Goal: Task Accomplishment & Management: Complete application form

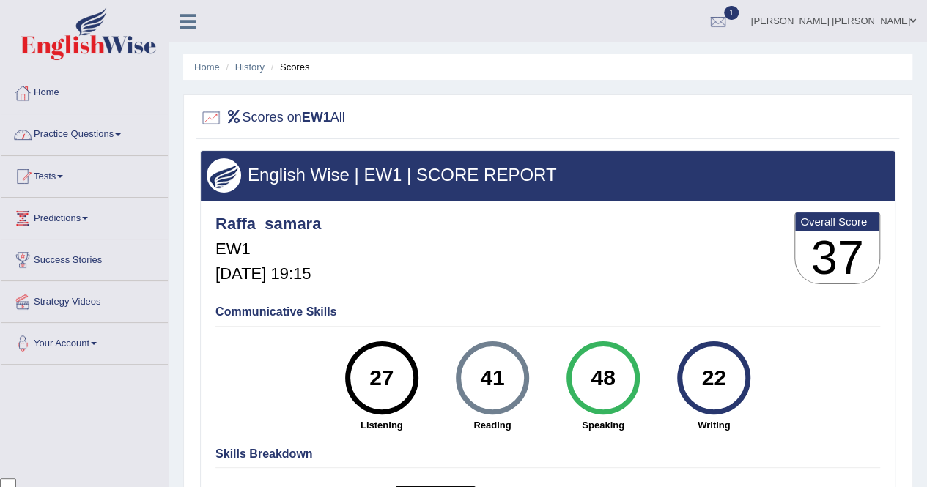
click at [95, 144] on link "Practice Questions" at bounding box center [84, 132] width 167 height 37
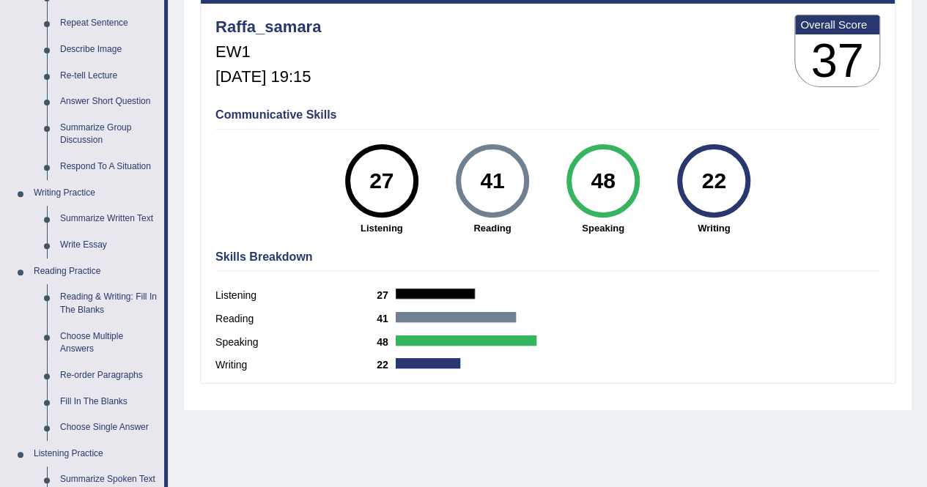
scroll to position [220, 0]
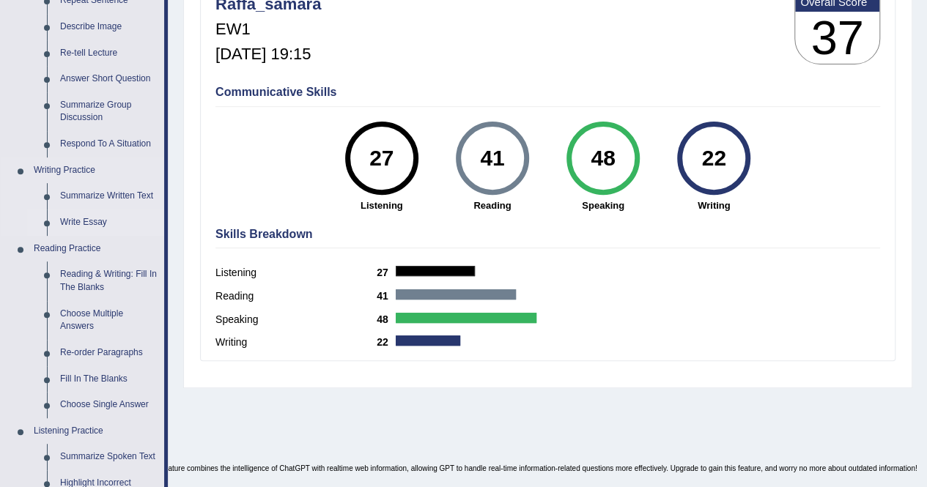
click at [100, 222] on link "Write Essay" at bounding box center [108, 223] width 111 height 26
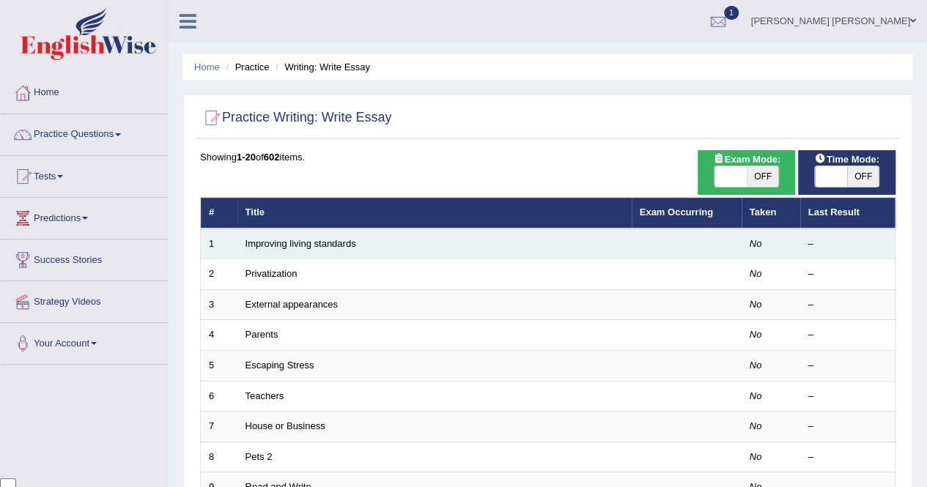
scroll to position [3401, 0]
click at [329, 243] on link "Improving living standards" at bounding box center [301, 243] width 111 height 11
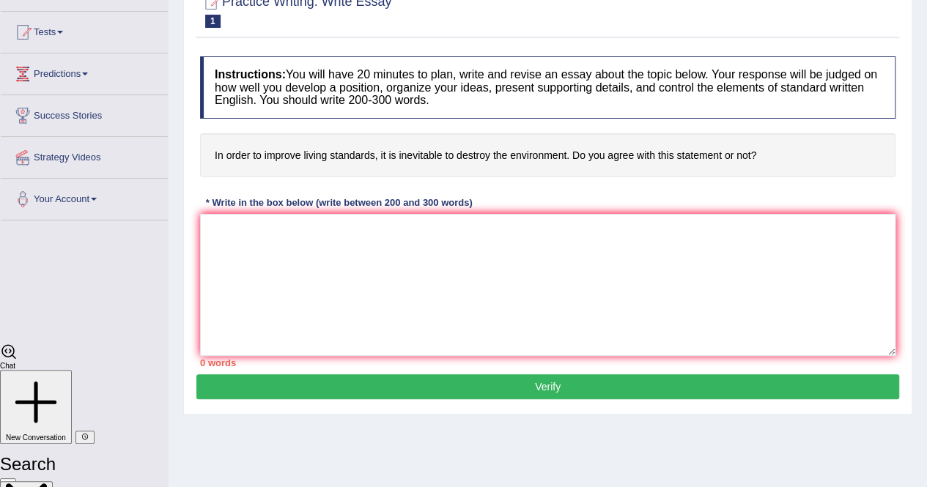
scroll to position [147, 0]
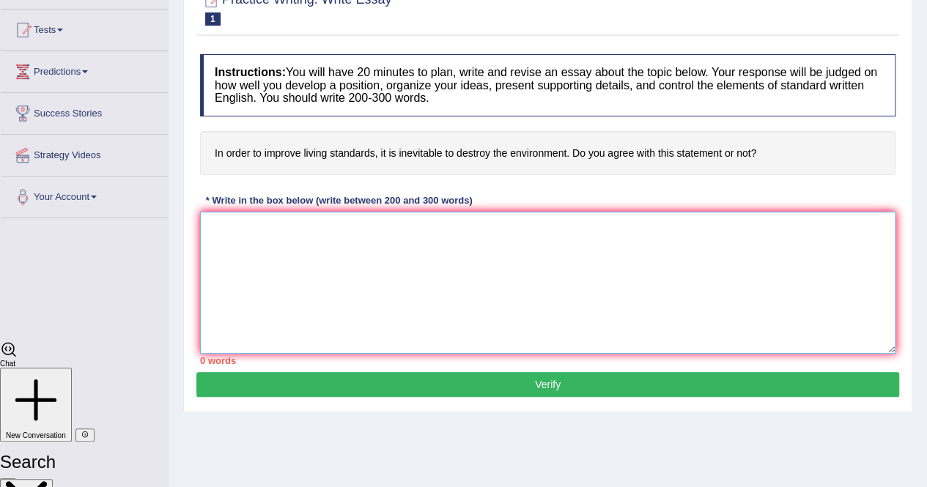
paste textarea "One of the most important trends of [DATE] world is the increase in the Topic n…"
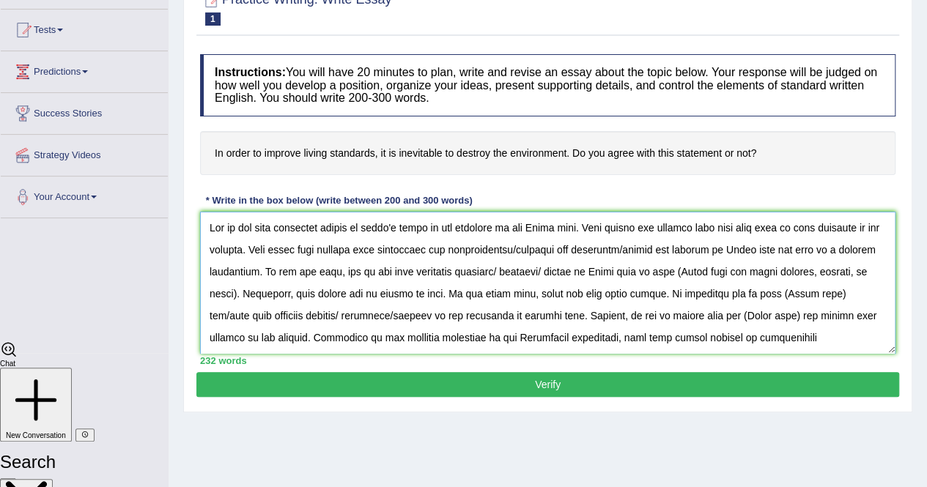
scroll to position [0, 0]
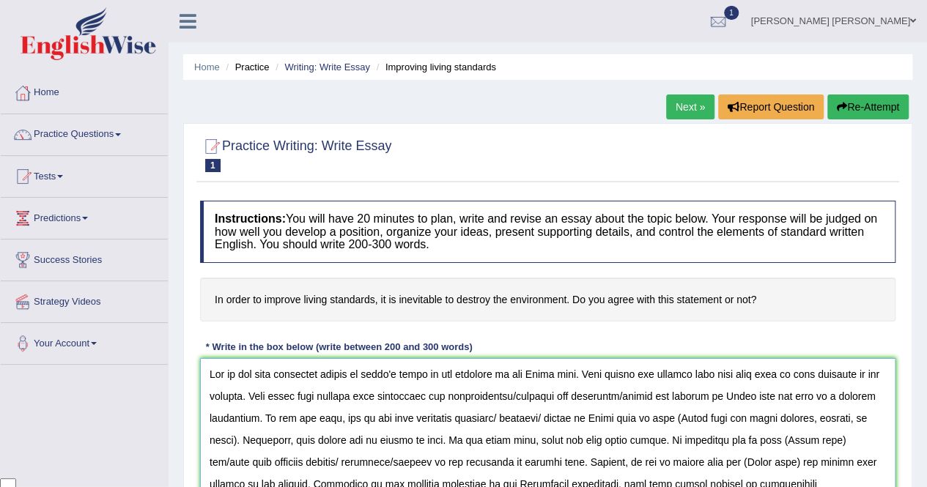
drag, startPoint x: 584, startPoint y: 377, endPoint x: 535, endPoint y: 377, distance: 49.1
click at [535, 377] on textarea at bounding box center [547, 429] width 695 height 142
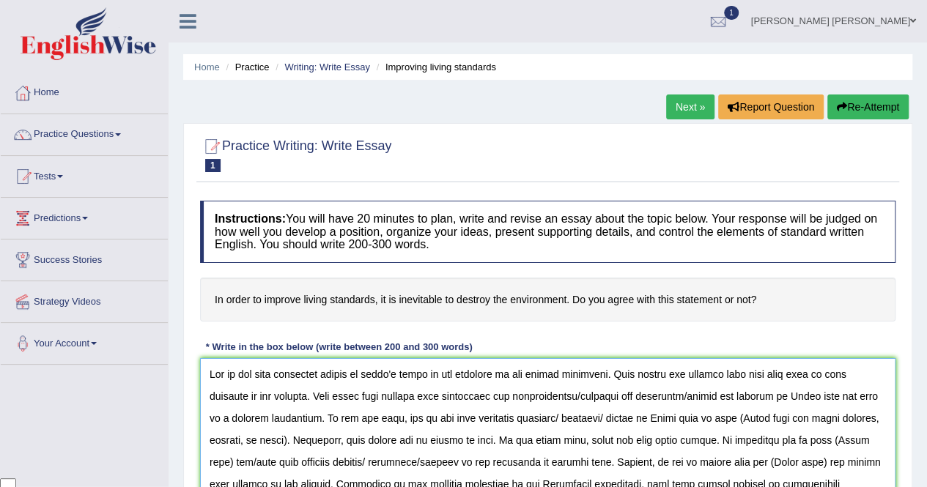
drag, startPoint x: 590, startPoint y: 398, endPoint x: 791, endPoint y: 396, distance: 200.8
click at [791, 396] on textarea at bounding box center [547, 429] width 695 height 142
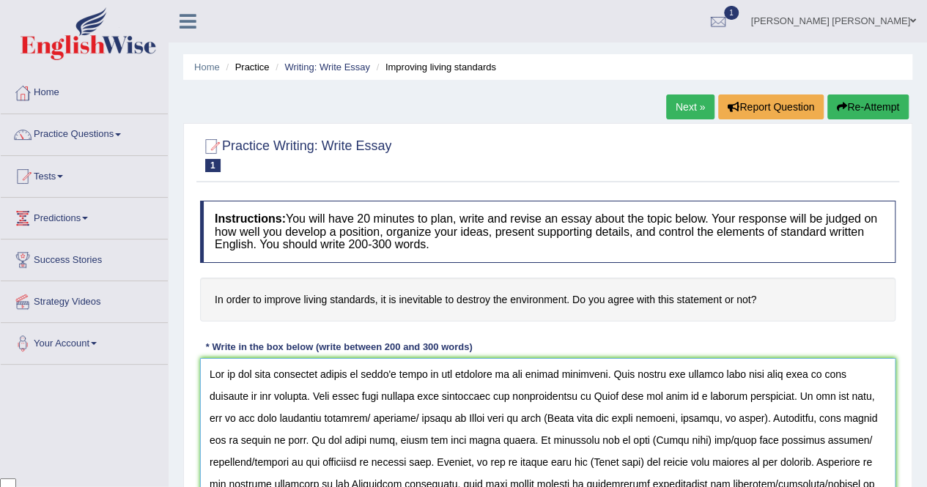
drag, startPoint x: 654, startPoint y: 396, endPoint x: 605, endPoint y: 395, distance: 49.1
click at [605, 395] on textarea at bounding box center [547, 429] width 695 height 142
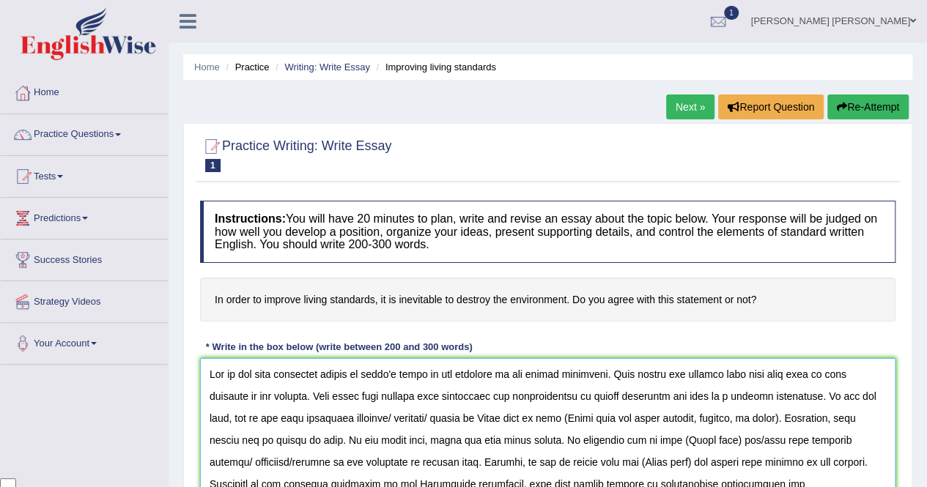
drag, startPoint x: 413, startPoint y: 417, endPoint x: 497, endPoint y: 423, distance: 84.5
click at [497, 423] on textarea at bounding box center [547, 429] width 695 height 142
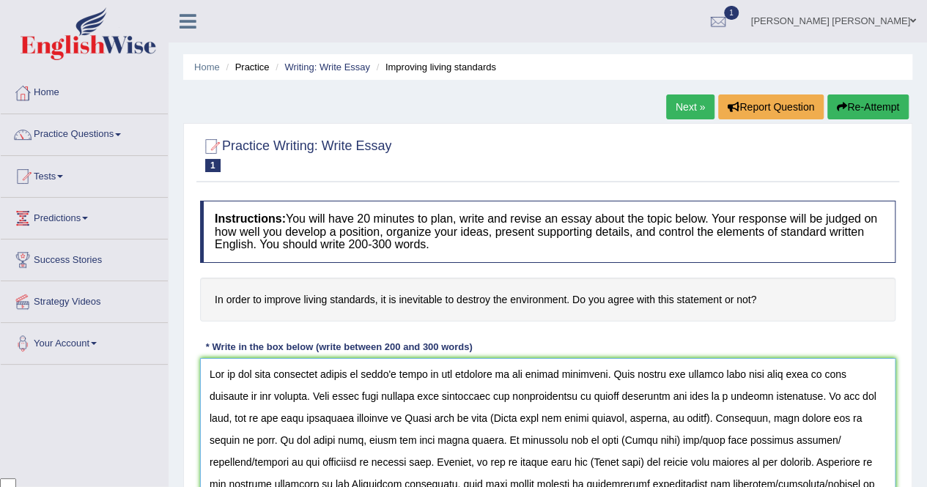
click at [479, 417] on textarea at bounding box center [547, 429] width 695 height 142
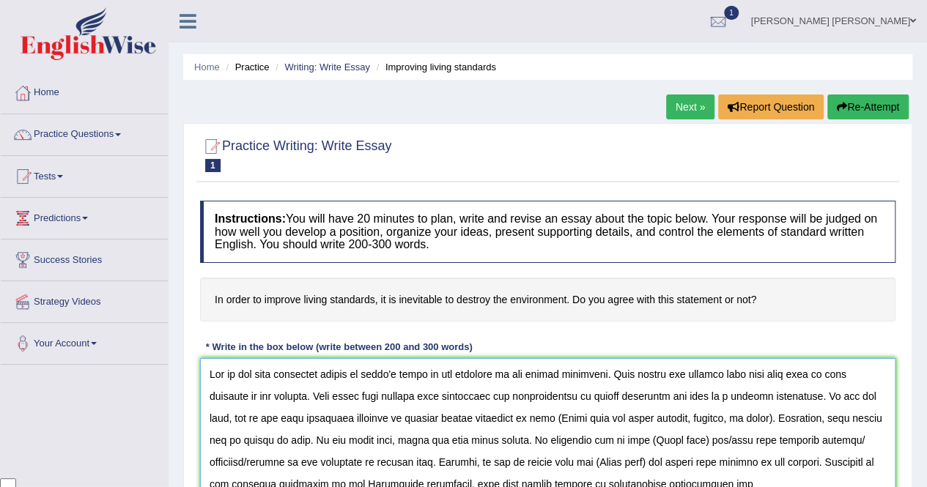
drag, startPoint x: 777, startPoint y: 420, endPoint x: 693, endPoint y: 426, distance: 83.8
click at [693, 426] on textarea at bounding box center [547, 429] width 695 height 142
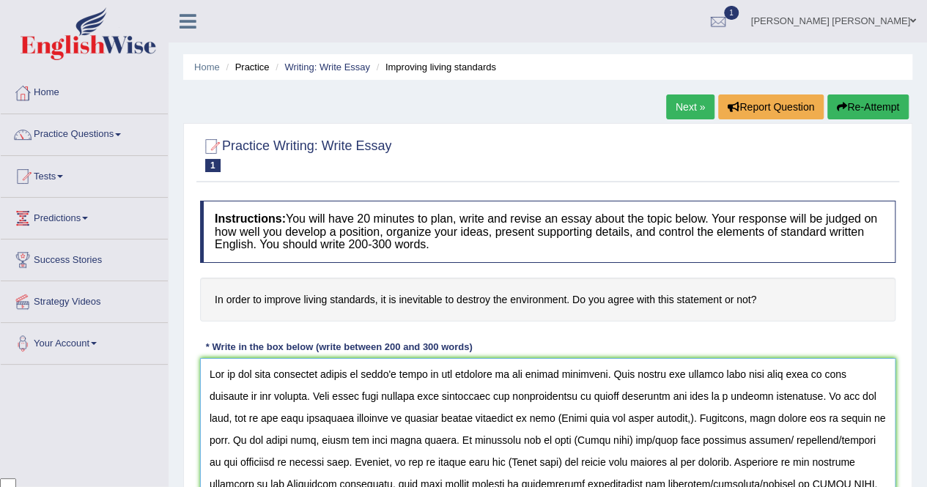
click at [563, 423] on textarea at bounding box center [547, 429] width 695 height 142
click at [824, 396] on textarea at bounding box center [547, 429] width 695 height 142
type textarea "One of the most important trends of [DATE] world is the increase in the living …"
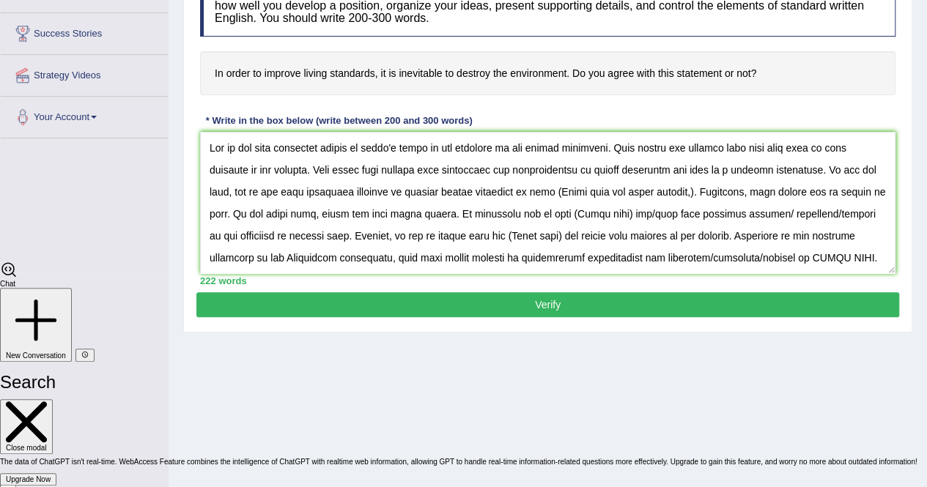
scroll to position [135, 0]
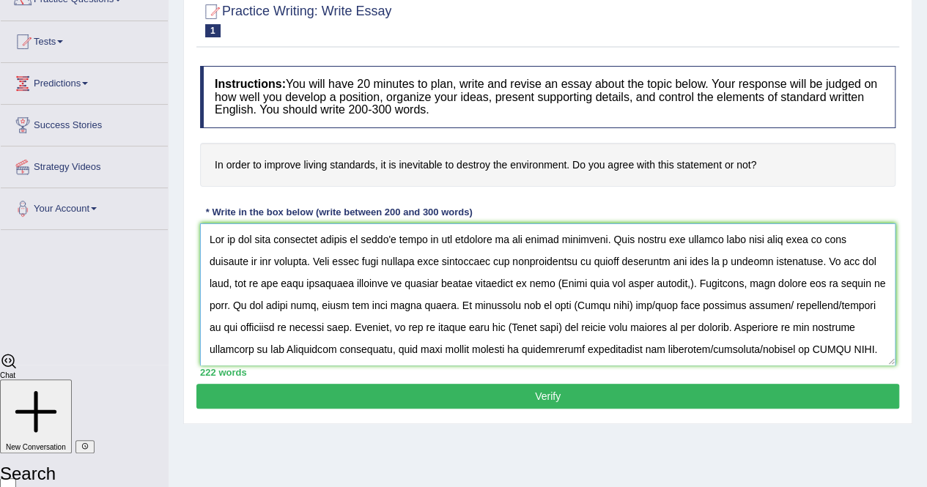
click at [825, 262] on textarea at bounding box center [547, 295] width 695 height 142
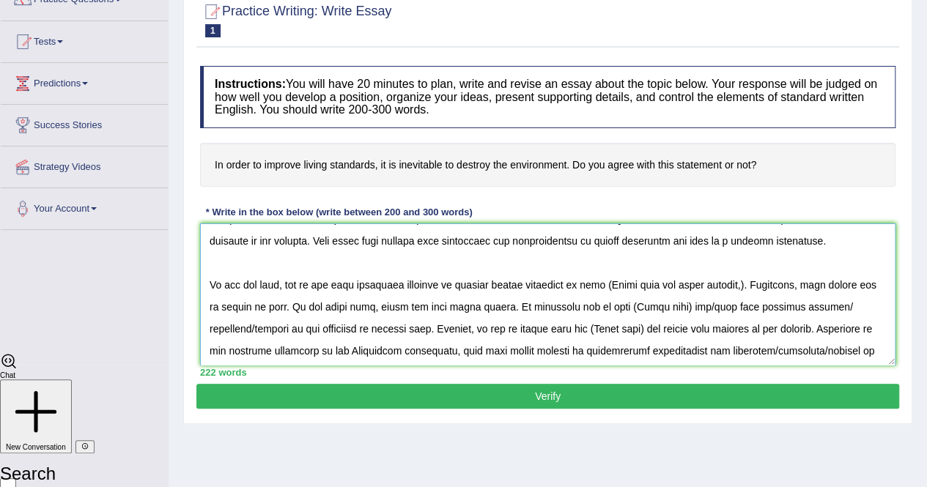
scroll to position [0, 0]
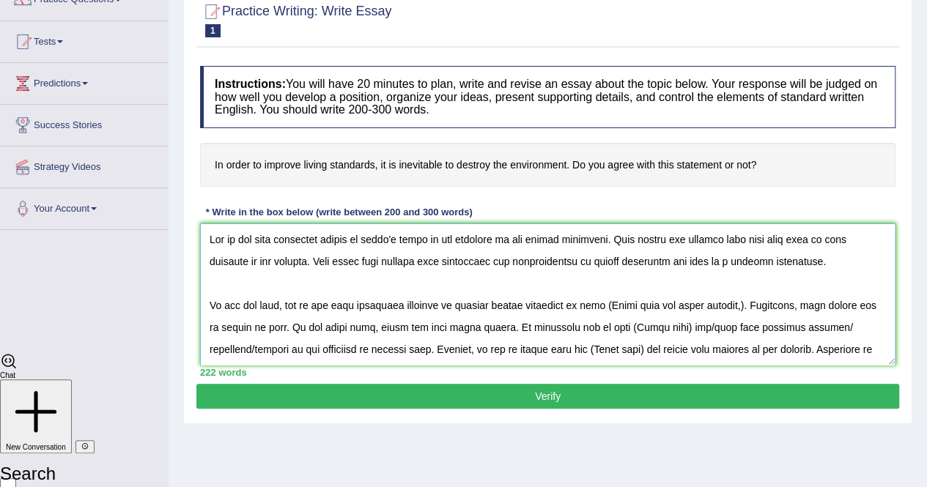
click at [597, 305] on textarea at bounding box center [547, 295] width 695 height 142
click at [616, 336] on textarea at bounding box center [547, 295] width 695 height 142
click at [596, 300] on textarea at bounding box center [547, 295] width 695 height 142
click at [493, 304] on textarea at bounding box center [547, 295] width 695 height 142
click at [529, 307] on textarea at bounding box center [547, 295] width 695 height 142
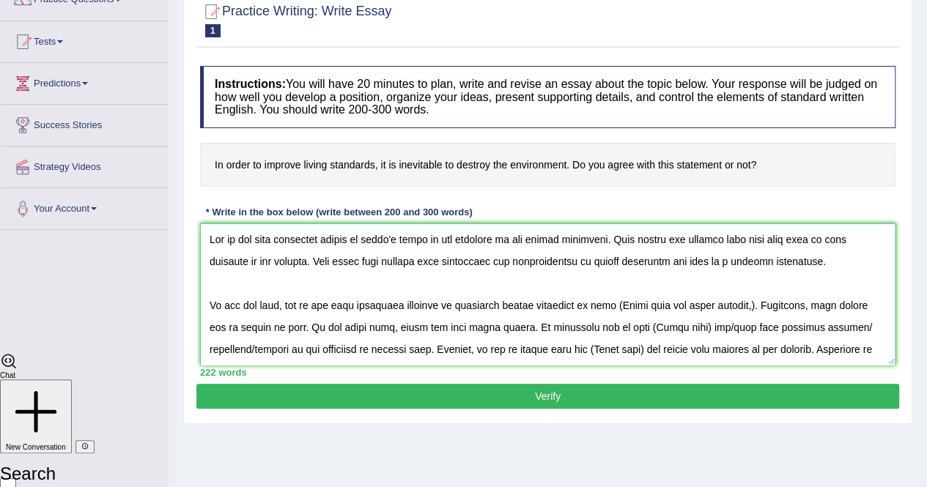
click at [611, 301] on textarea at bounding box center [547, 295] width 695 height 142
click at [860, 301] on textarea at bounding box center [547, 295] width 695 height 142
click at [664, 329] on textarea at bounding box center [547, 295] width 695 height 142
click at [698, 331] on textarea at bounding box center [547, 295] width 695 height 142
click at [699, 331] on textarea at bounding box center [547, 295] width 695 height 142
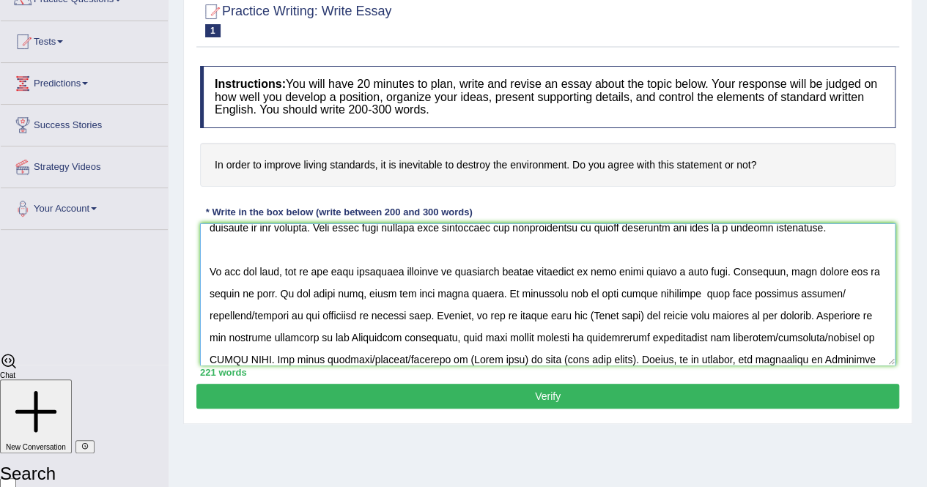
scroll to position [41, 0]
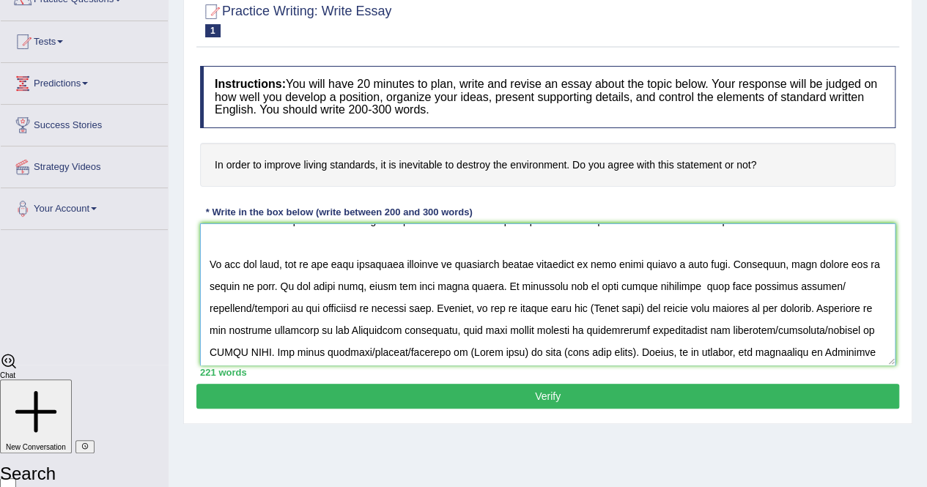
drag, startPoint x: 286, startPoint y: 350, endPoint x: 211, endPoint y: 314, distance: 83.3
click at [211, 314] on textarea at bounding box center [547, 295] width 695 height 142
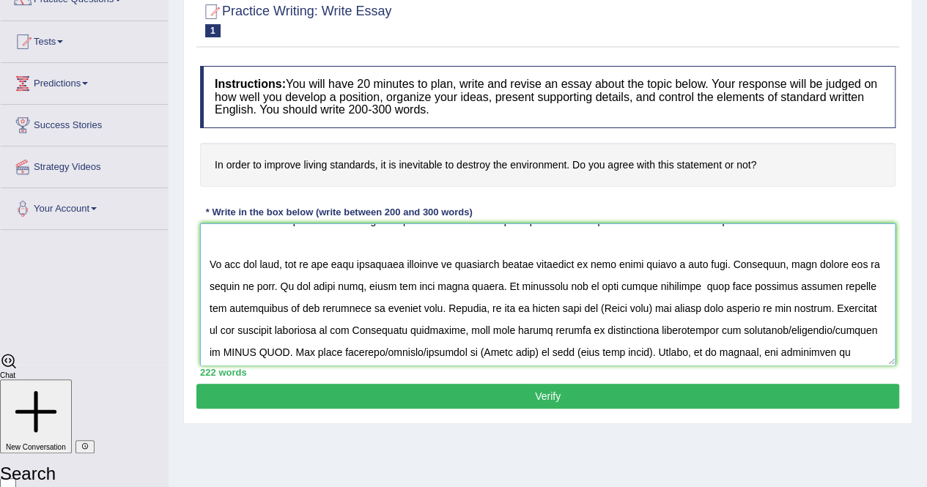
click at [629, 310] on textarea at bounding box center [547, 295] width 695 height 142
click at [632, 310] on textarea at bounding box center [547, 295] width 695 height 142
click at [871, 309] on textarea at bounding box center [547, 295] width 695 height 142
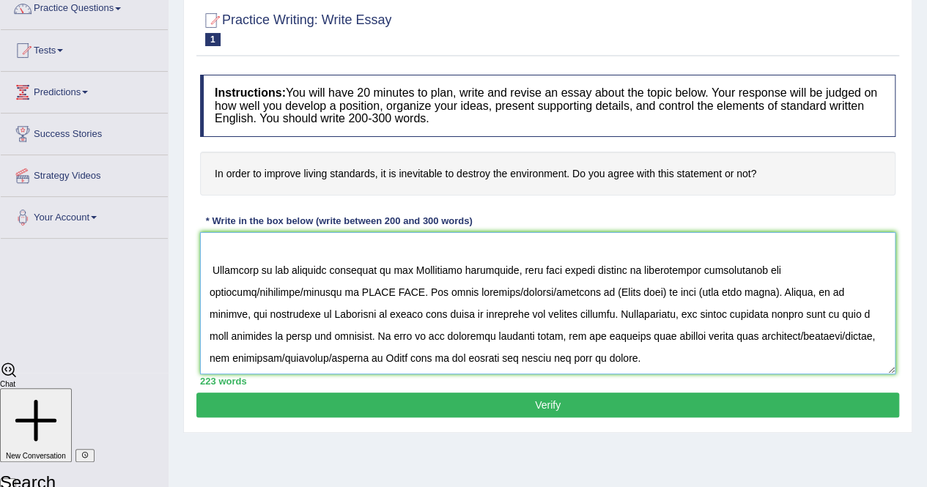
scroll to position [147, 0]
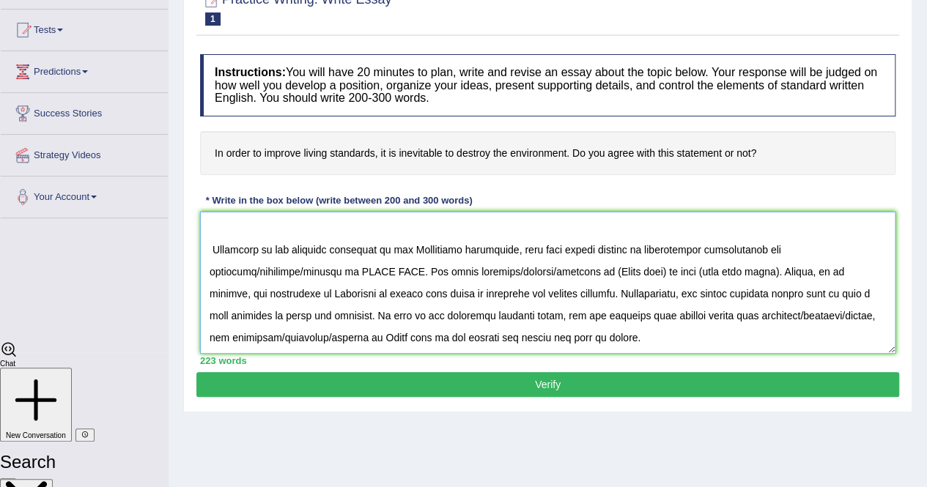
click at [626, 262] on textarea at bounding box center [547, 283] width 695 height 142
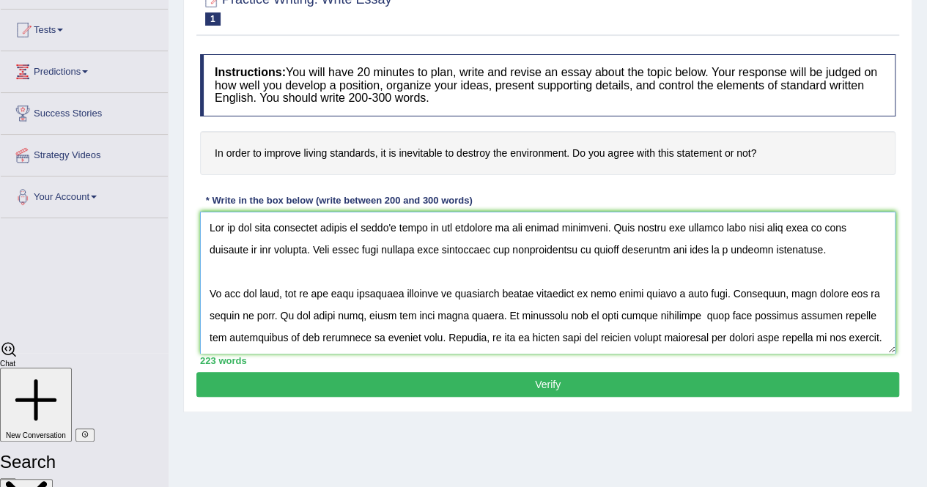
scroll to position [73, 0]
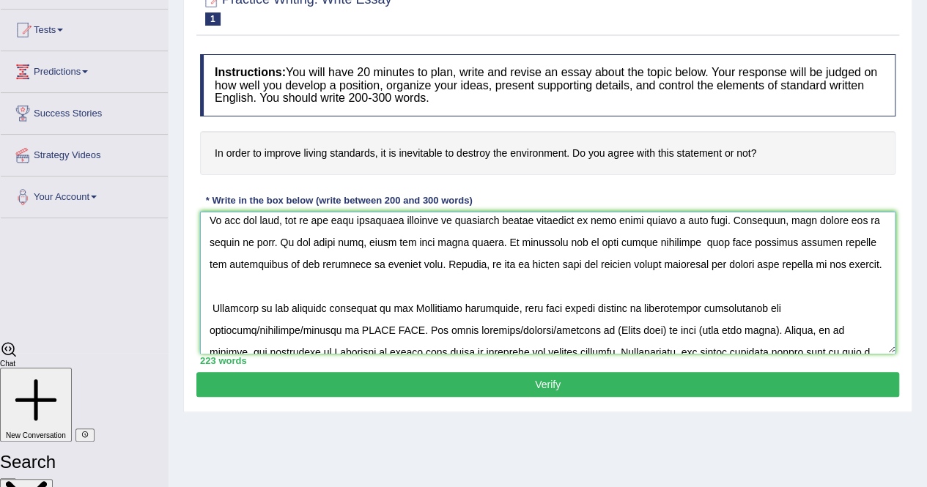
click at [210, 305] on textarea at bounding box center [547, 283] width 695 height 142
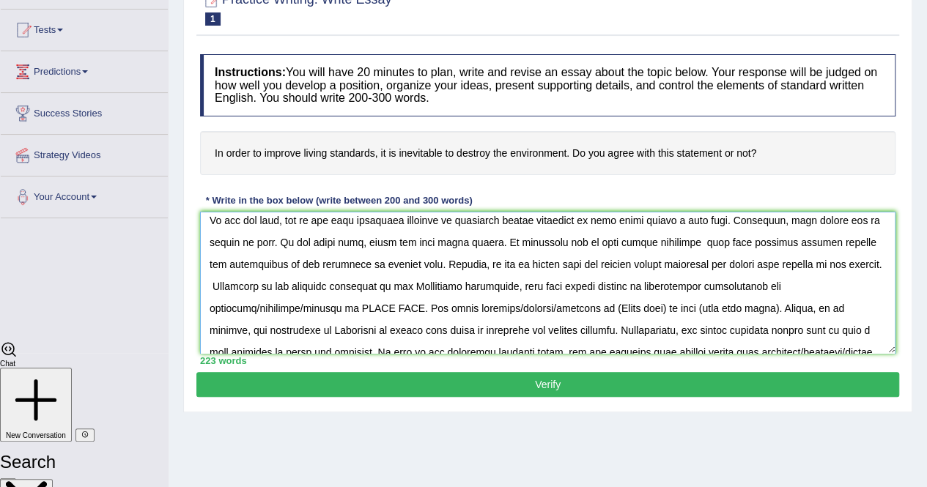
drag, startPoint x: 330, startPoint y: 306, endPoint x: 254, endPoint y: 312, distance: 76.5
click at [254, 312] on textarea at bounding box center [547, 283] width 695 height 142
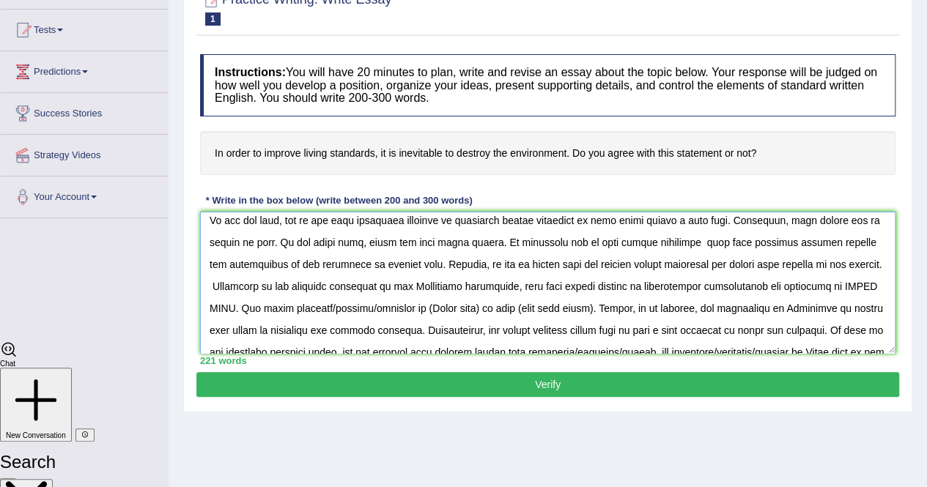
click at [237, 308] on textarea at bounding box center [547, 283] width 695 height 142
drag, startPoint x: 602, startPoint y: 242, endPoint x: 673, endPoint y: 246, distance: 70.5
click at [673, 244] on textarea at bounding box center [547, 283] width 695 height 142
click at [523, 235] on textarea at bounding box center [547, 283] width 695 height 142
click at [266, 149] on h4 "In order to improve living standards, it is inevitable to destroy the environme…" at bounding box center [547, 153] width 695 height 45
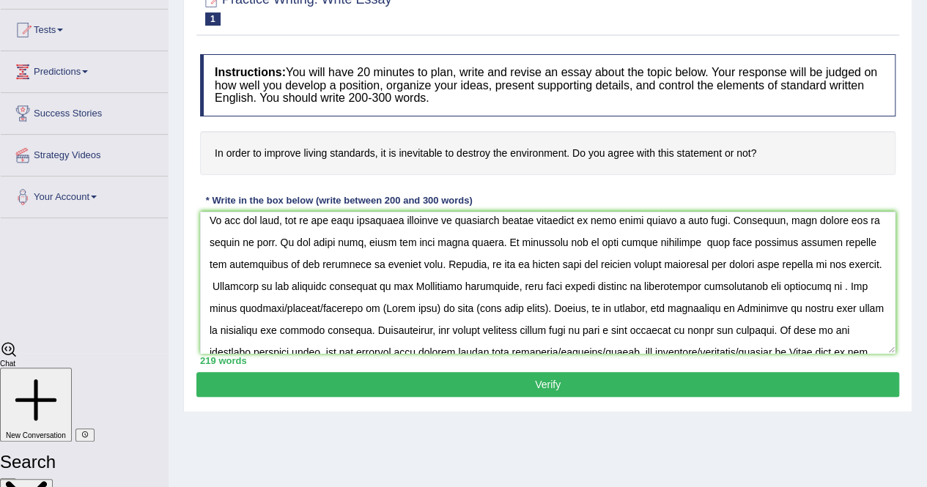
click at [266, 149] on h4 "In order to improve living standards, it is inevitable to destroy the environme…" at bounding box center [547, 153] width 695 height 45
click at [576, 267] on textarea at bounding box center [547, 283] width 695 height 142
drag, startPoint x: 573, startPoint y: 266, endPoint x: 684, endPoint y: 267, distance: 111.4
click at [684, 267] on textarea at bounding box center [547, 283] width 695 height 142
click at [841, 287] on textarea at bounding box center [547, 283] width 695 height 142
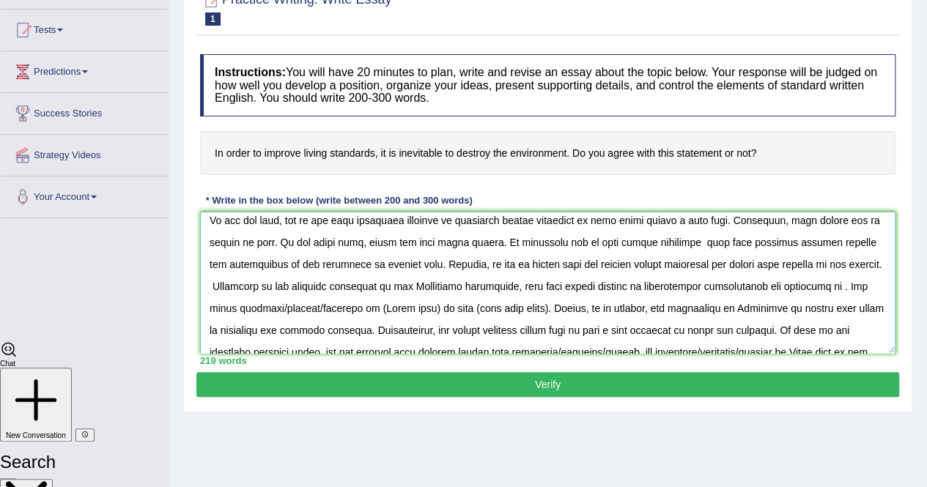
paste textarea "improve living standards"
drag, startPoint x: 503, startPoint y: 313, endPoint x: 412, endPoint y: 310, distance: 90.9
click at [412, 310] on textarea at bounding box center [547, 283] width 695 height 142
drag, startPoint x: 473, startPoint y: 306, endPoint x: 421, endPoint y: 316, distance: 52.9
click at [421, 316] on textarea at bounding box center [547, 283] width 695 height 142
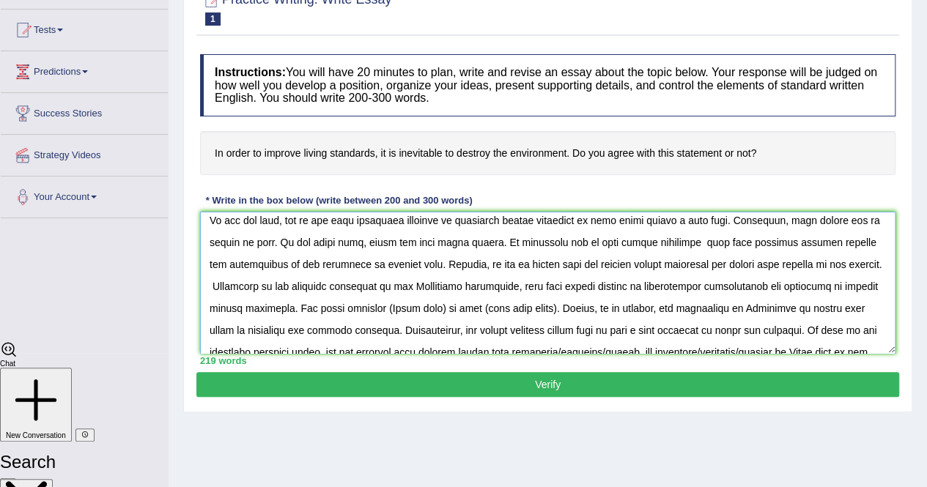
paste textarea "improve living standards"
click at [419, 310] on textarea at bounding box center [547, 283] width 695 height 142
click at [528, 309] on textarea at bounding box center [547, 283] width 695 height 142
click at [531, 309] on textarea at bounding box center [547, 283] width 695 height 142
drag, startPoint x: 630, startPoint y: 309, endPoint x: 561, endPoint y: 316, distance: 68.5
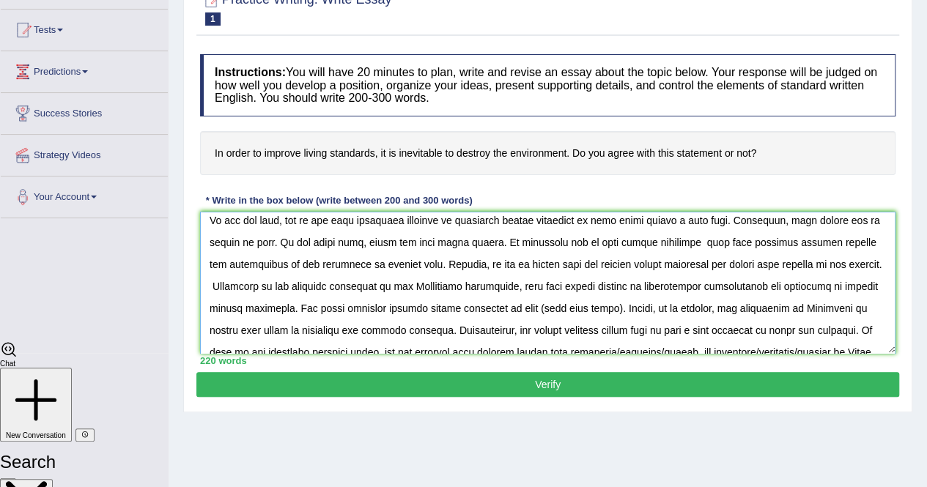
click at [561, 316] on textarea at bounding box center [547, 283] width 695 height 142
click at [558, 310] on textarea at bounding box center [547, 283] width 695 height 142
drag, startPoint x: 815, startPoint y: 244, endPoint x: 860, endPoint y: 246, distance: 44.7
click at [860, 246] on textarea at bounding box center [547, 283] width 695 height 142
click at [558, 306] on textarea at bounding box center [547, 283] width 695 height 142
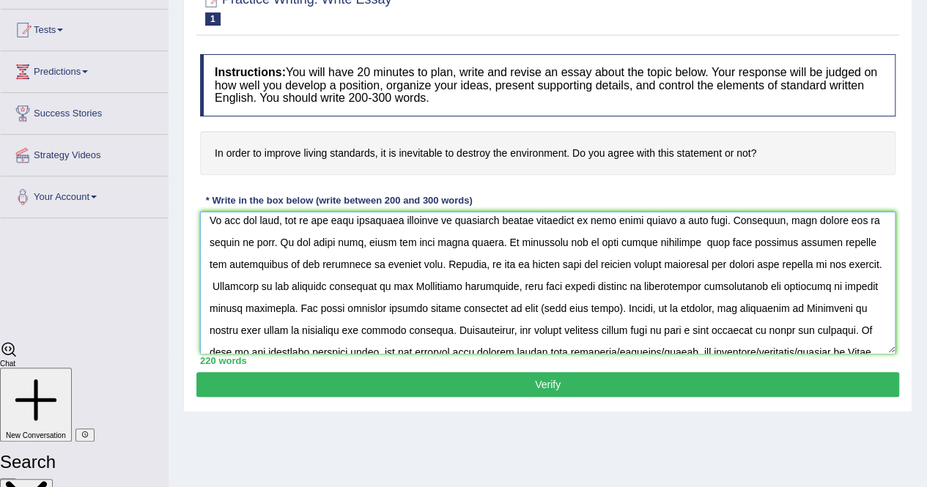
paste textarea "destroy the environment"
drag, startPoint x: 746, startPoint y: 309, endPoint x: 702, endPoint y: 316, distance: 44.6
click at [702, 316] on textarea at bounding box center [547, 283] width 695 height 142
drag, startPoint x: 748, startPoint y: 308, endPoint x: 676, endPoint y: 311, distance: 72.6
click at [676, 311] on textarea at bounding box center [547, 283] width 695 height 142
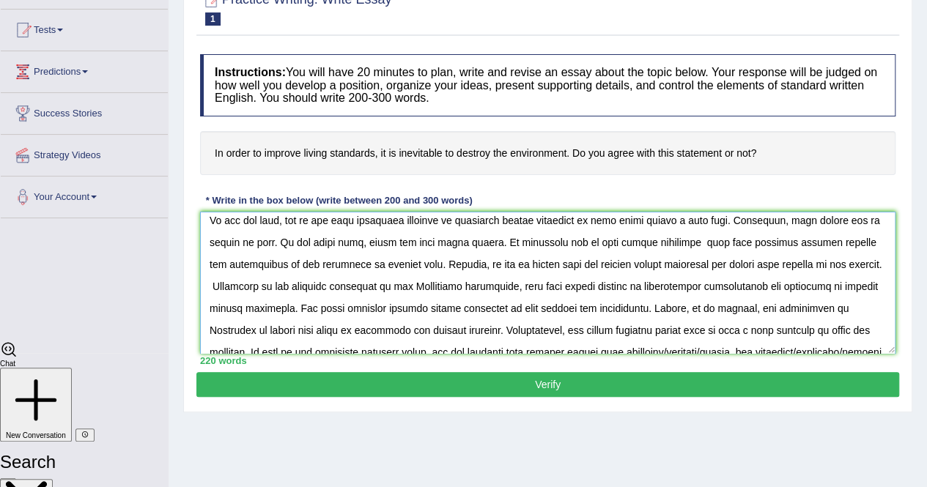
click at [673, 311] on textarea at bounding box center [547, 283] width 695 height 142
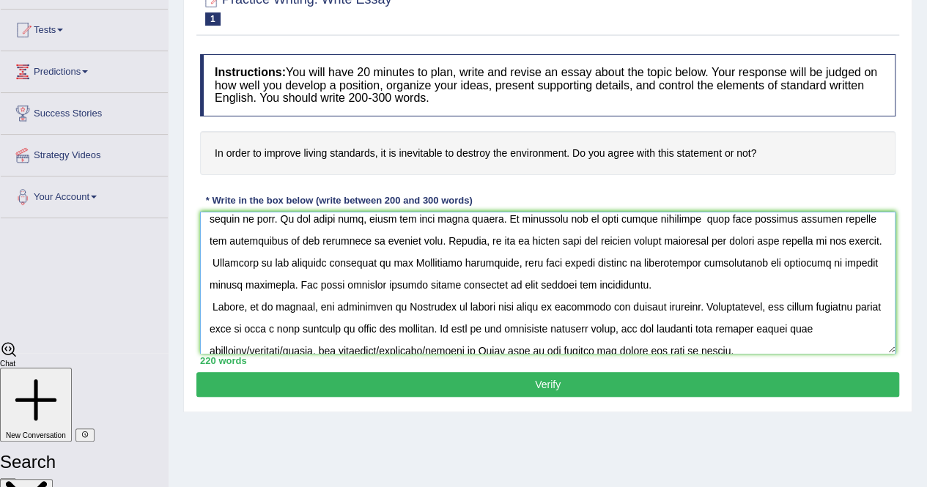
scroll to position [110, 0]
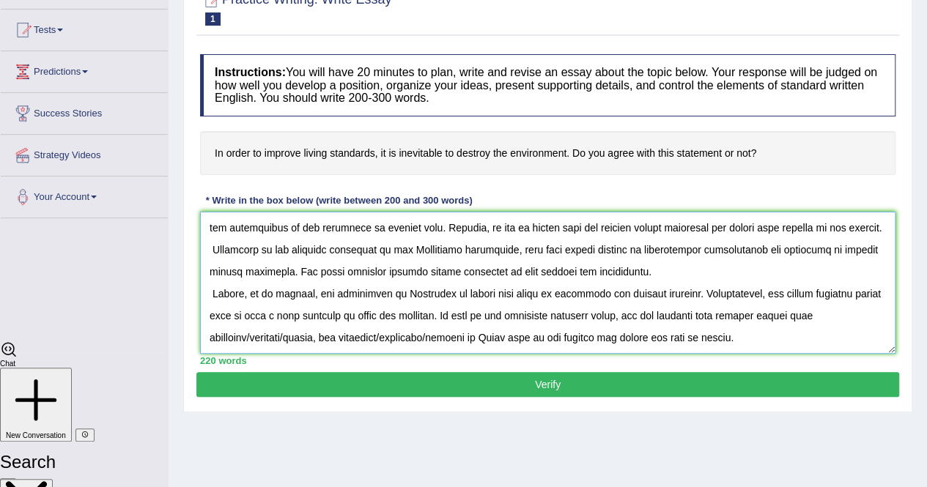
click at [451, 321] on textarea at bounding box center [547, 283] width 695 height 142
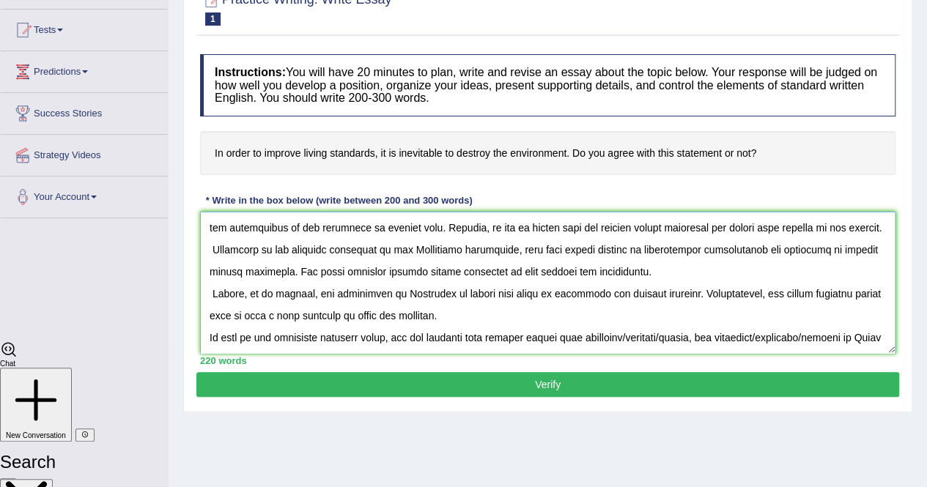
scroll to position [132, 0]
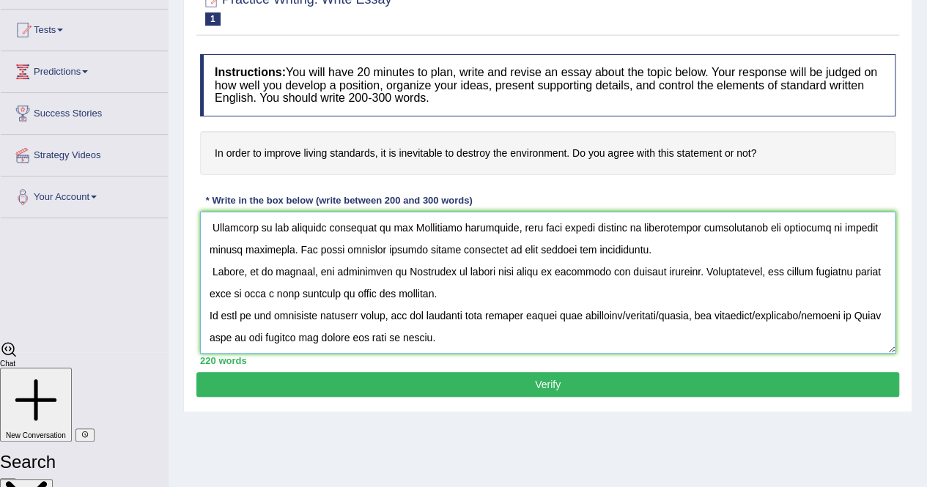
drag, startPoint x: 716, startPoint y: 319, endPoint x: 637, endPoint y: 320, distance: 79.2
click at [637, 320] on textarea at bounding box center [547, 283] width 695 height 142
drag, startPoint x: 347, startPoint y: 339, endPoint x: 259, endPoint y: 328, distance: 88.6
click at [259, 328] on textarea at bounding box center [547, 283] width 695 height 142
drag, startPoint x: 414, startPoint y: 250, endPoint x: 520, endPoint y: 257, distance: 106.5
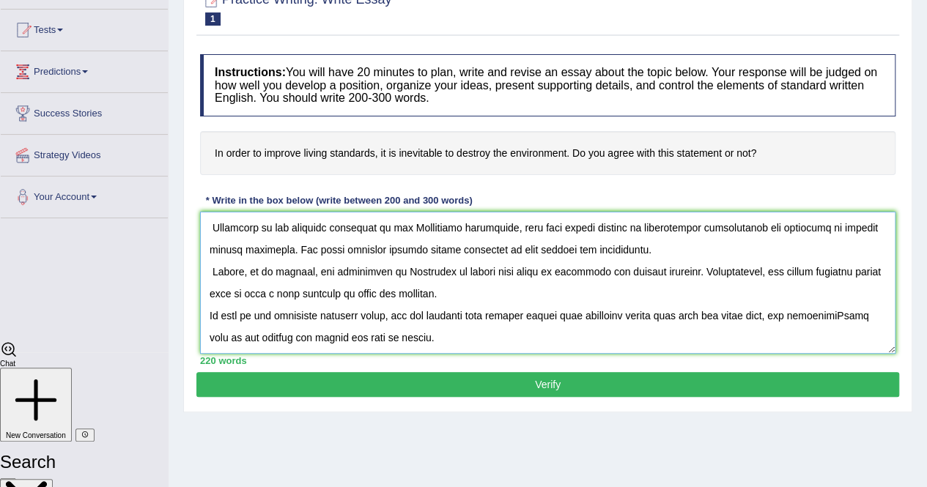
click at [523, 257] on textarea at bounding box center [547, 283] width 695 height 142
click at [846, 321] on textarea at bounding box center [547, 283] width 695 height 142
click at [844, 316] on textarea at bounding box center [547, 283] width 695 height 142
paste textarea "improve living standards"
type textarea "One of the most important trends of [DATE] world is the increase in the living …"
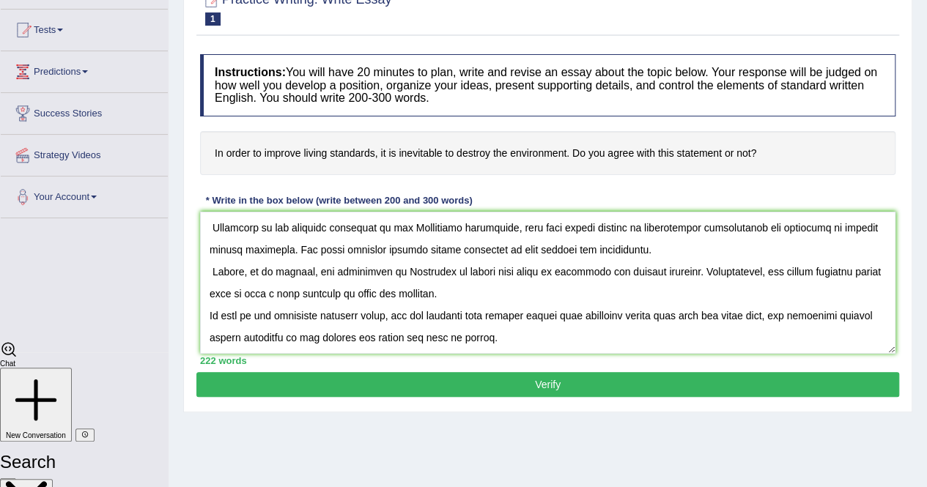
click at [591, 384] on button "Verify" at bounding box center [547, 384] width 703 height 25
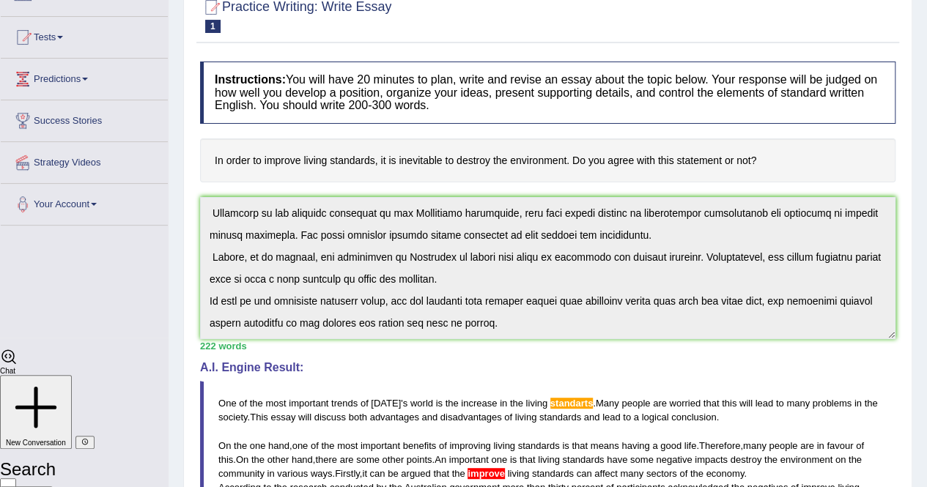
scroll to position [0, 0]
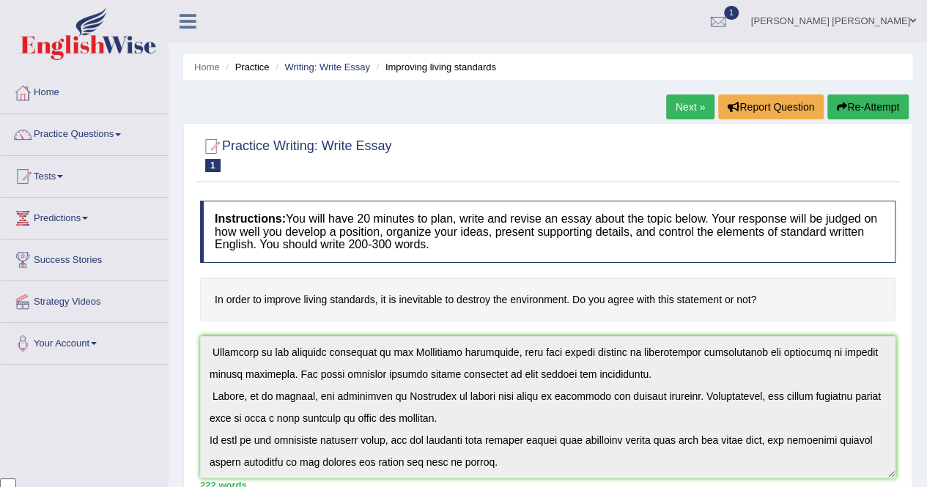
click at [696, 103] on link "Next »" at bounding box center [690, 107] width 48 height 25
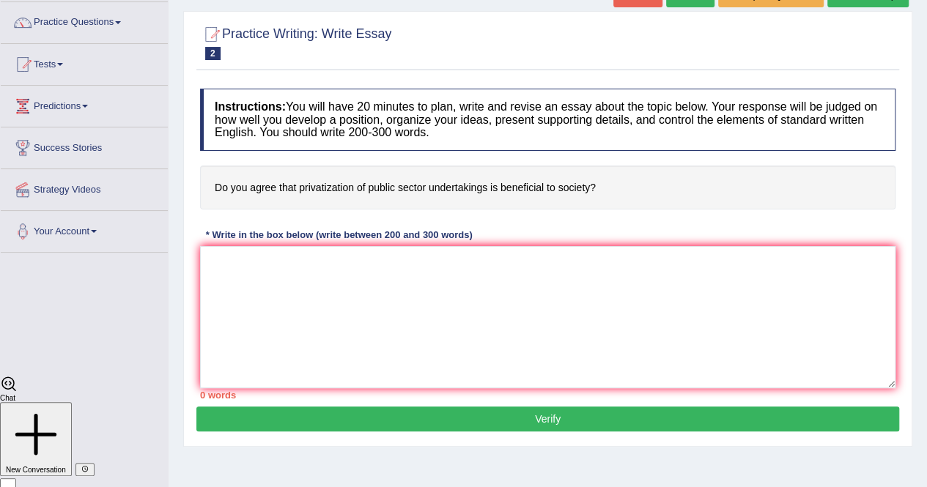
scroll to position [281, 0]
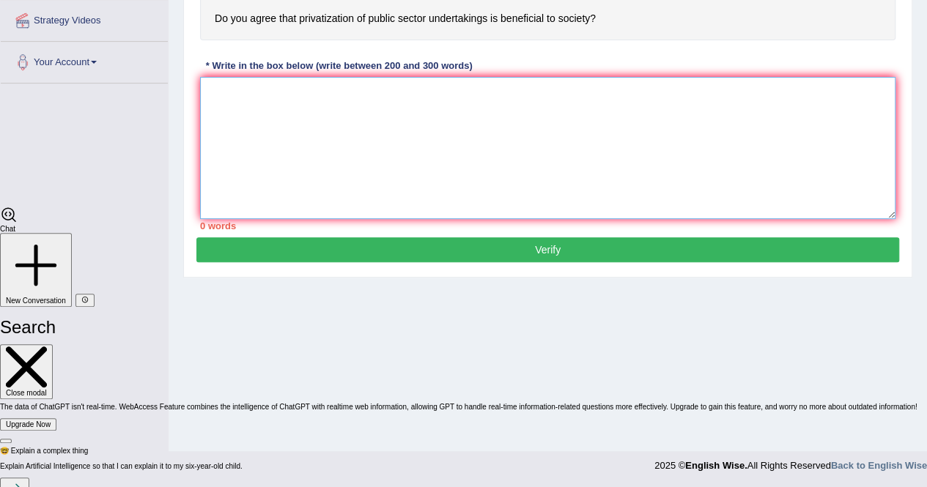
paste textarea "One of the most important trends of today's world is the increase in the Topic …"
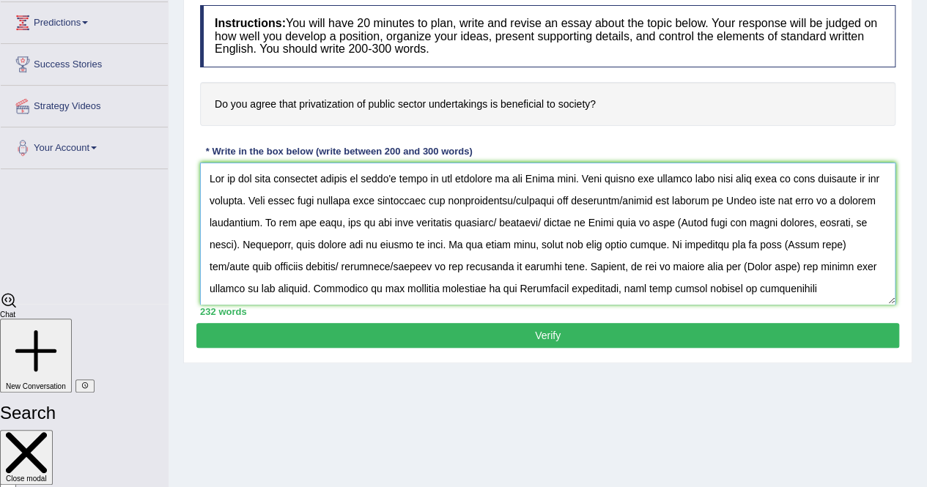
scroll to position [135, 0]
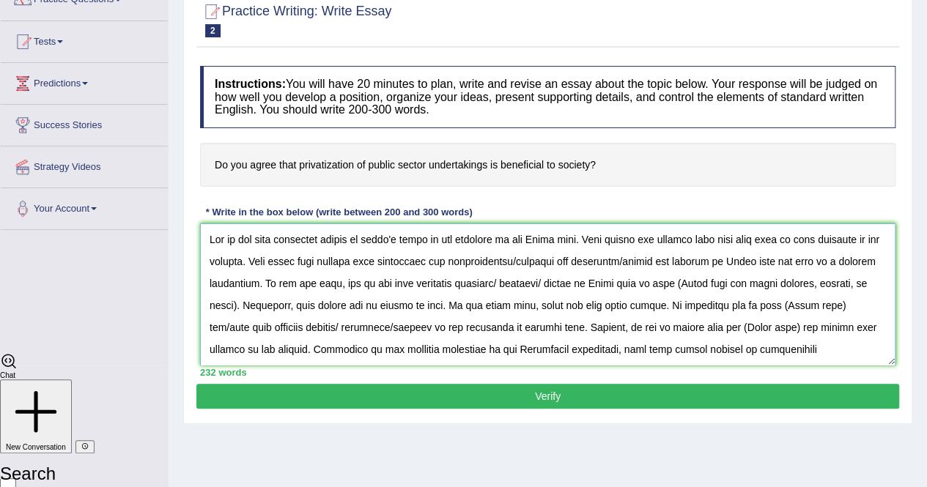
drag, startPoint x: 583, startPoint y: 238, endPoint x: 535, endPoint y: 244, distance: 48.0
click at [535, 244] on textarea at bounding box center [547, 295] width 695 height 142
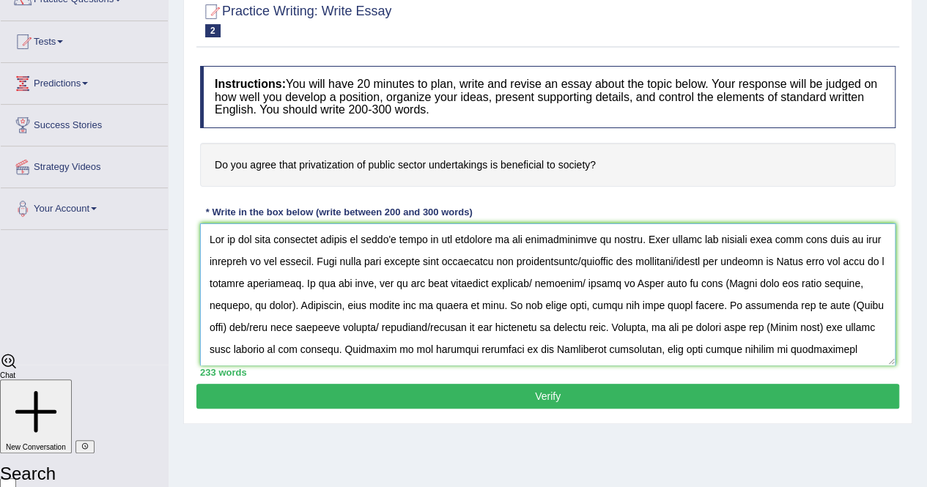
drag, startPoint x: 589, startPoint y: 263, endPoint x: 785, endPoint y: 263, distance: 195.7
click at [785, 263] on textarea at bounding box center [547, 295] width 695 height 142
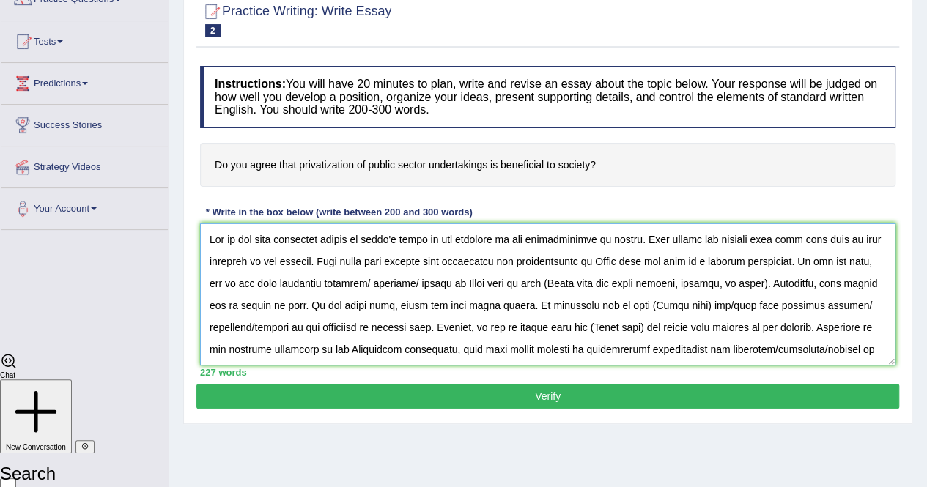
drag, startPoint x: 605, startPoint y: 262, endPoint x: 654, endPoint y: 265, distance: 49.2
click at [654, 265] on textarea at bounding box center [547, 295] width 695 height 142
drag, startPoint x: 536, startPoint y: 237, endPoint x: 627, endPoint y: 235, distance: 90.2
click at [627, 235] on textarea at bounding box center [547, 295] width 695 height 142
click at [624, 237] on textarea at bounding box center [547, 295] width 695 height 142
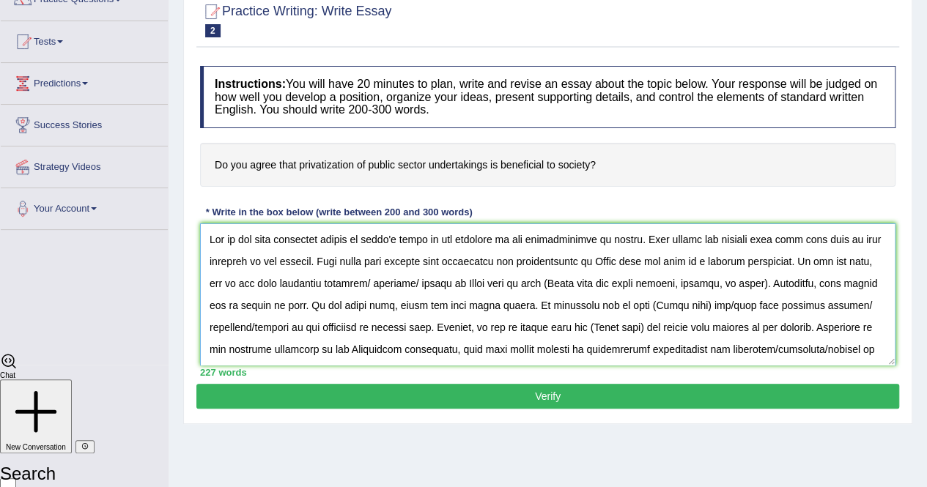
click at [628, 238] on textarea at bounding box center [547, 295] width 695 height 142
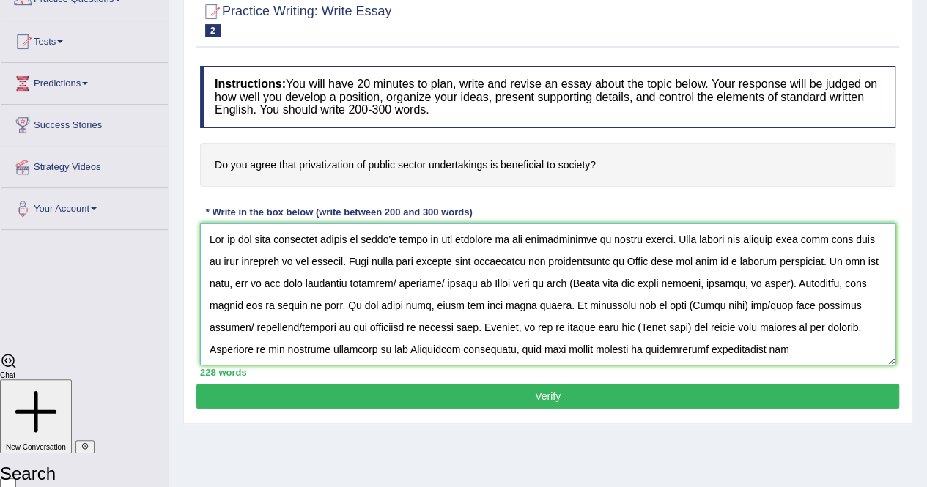
drag, startPoint x: 534, startPoint y: 238, endPoint x: 658, endPoint y: 238, distance: 124.6
click at [658, 238] on textarea at bounding box center [547, 295] width 695 height 142
drag, startPoint x: 633, startPoint y: 261, endPoint x: 682, endPoint y: 262, distance: 49.1
click at [682, 262] on textarea at bounding box center [547, 295] width 695 height 142
paste textarea "privatization of public sector"
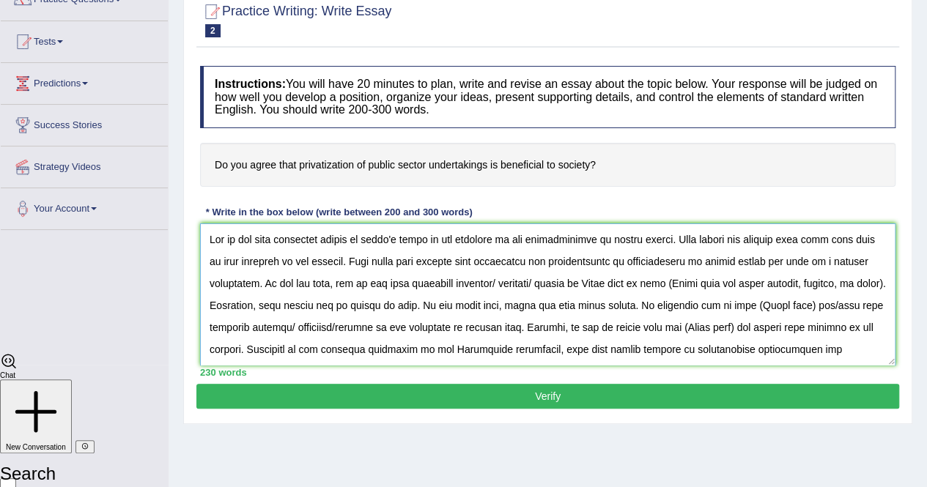
drag, startPoint x: 499, startPoint y: 282, endPoint x: 586, endPoint y: 289, distance: 87.5
click at [586, 289] on textarea at bounding box center [547, 295] width 695 height 142
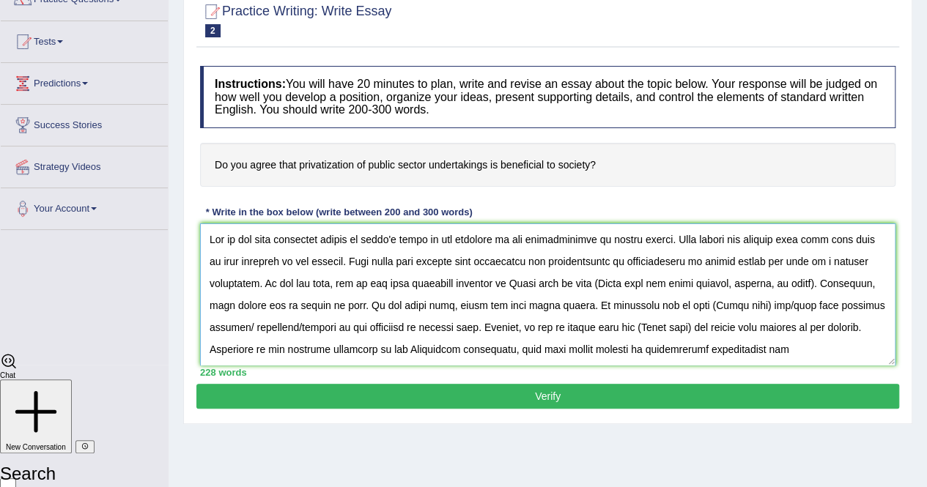
click at [532, 284] on textarea at bounding box center [547, 295] width 695 height 142
drag, startPoint x: 515, startPoint y: 281, endPoint x: 564, endPoint y: 282, distance: 49.1
click at [564, 282] on textarea at bounding box center [547, 295] width 695 height 142
paste textarea "privatization of public sector"
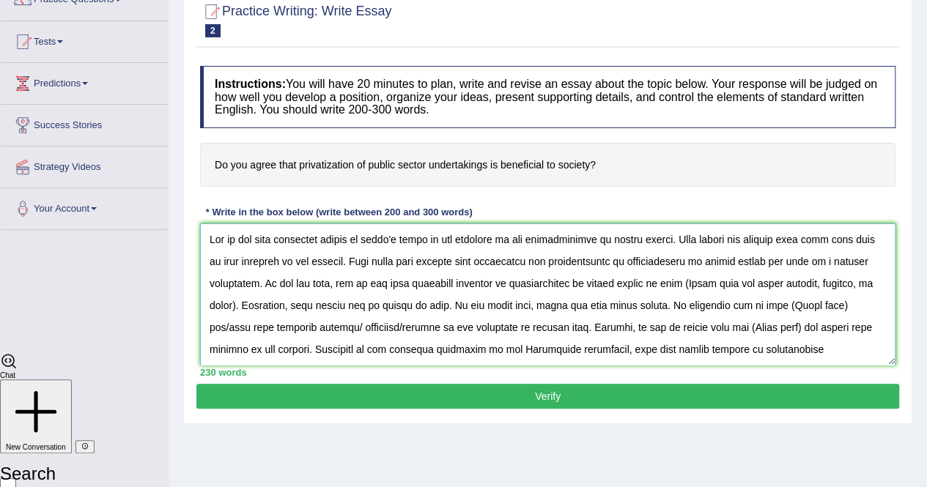
click at [676, 284] on textarea at bounding box center [547, 295] width 695 height 142
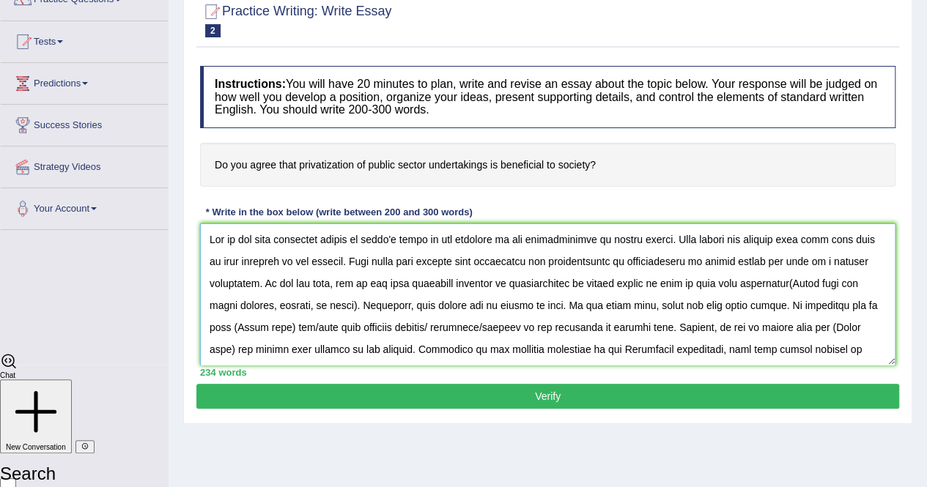
click at [740, 288] on textarea at bounding box center [547, 295] width 695 height 142
click at [785, 284] on textarea at bounding box center [547, 295] width 695 height 142
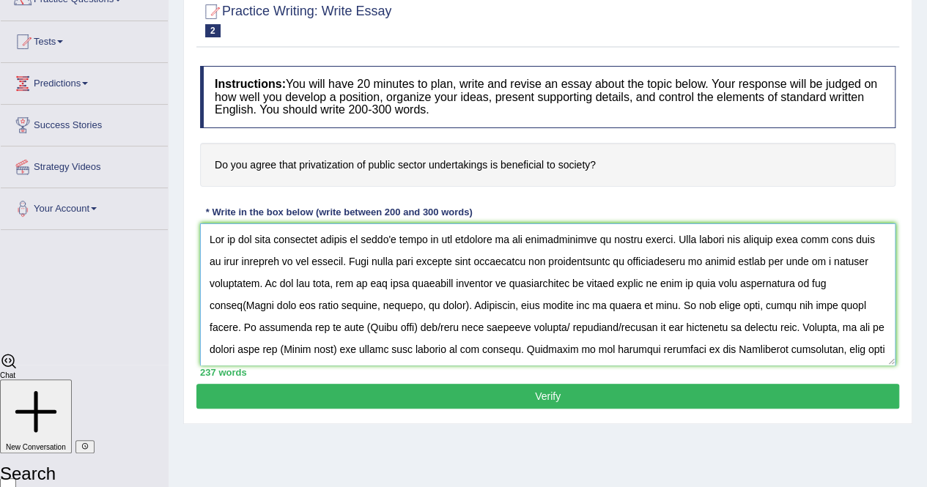
click at [303, 307] on textarea at bounding box center [547, 295] width 695 height 142
click at [395, 306] on textarea at bounding box center [547, 295] width 695 height 142
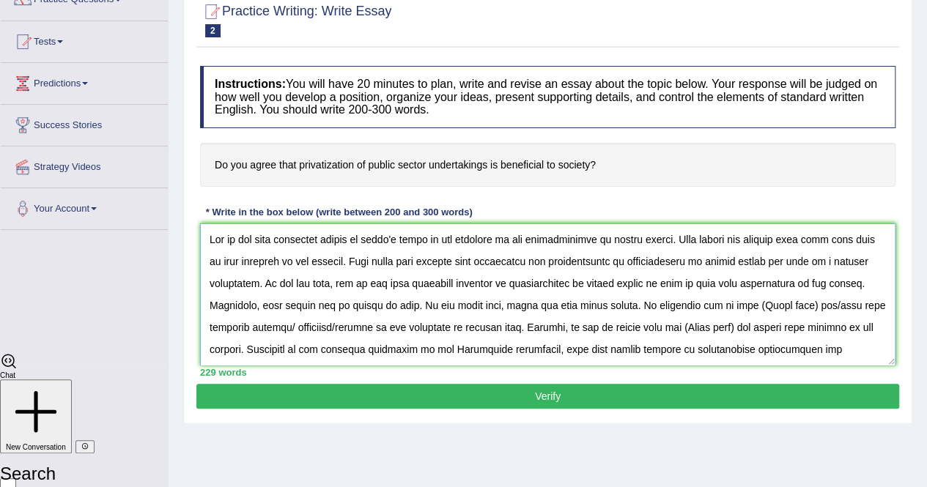
click at [262, 284] on textarea at bounding box center [547, 295] width 695 height 142
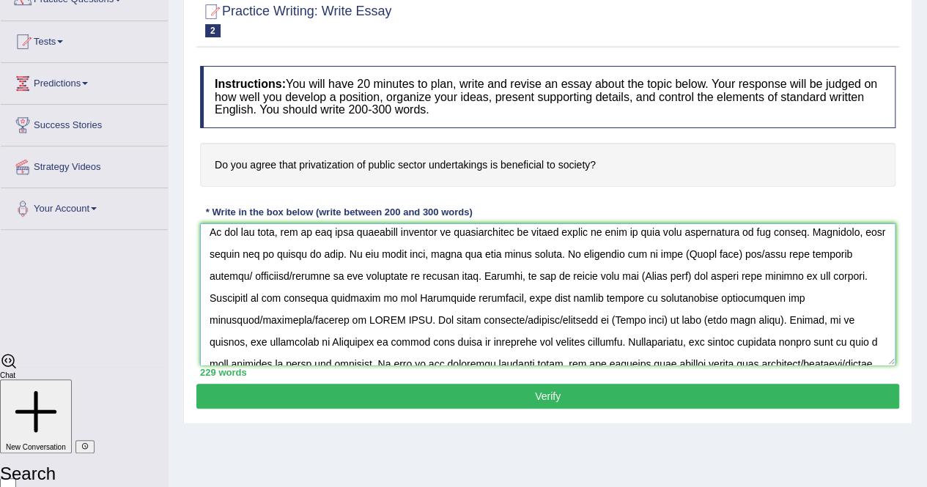
scroll to position [0, 0]
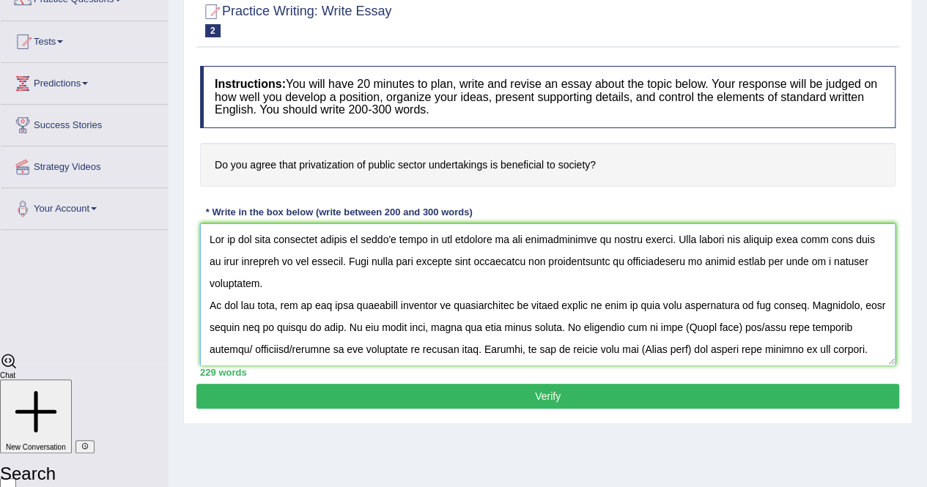
click at [339, 325] on textarea at bounding box center [547, 295] width 695 height 142
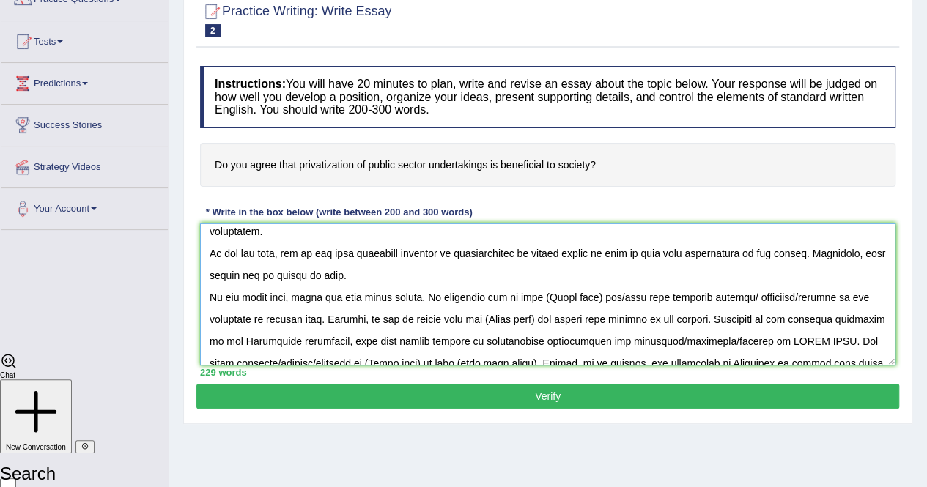
scroll to position [73, 0]
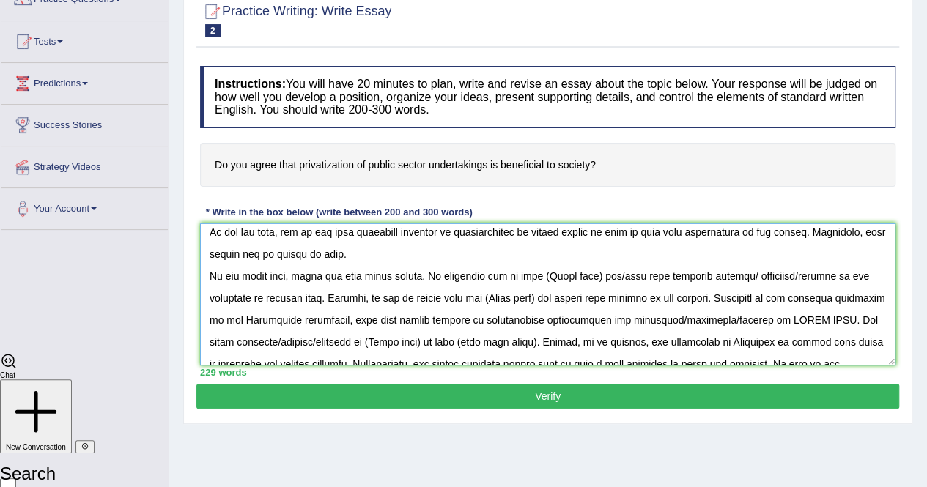
drag, startPoint x: 479, startPoint y: 234, endPoint x: 587, endPoint y: 238, distance: 108.6
click at [587, 238] on textarea at bounding box center [547, 295] width 695 height 142
drag, startPoint x: 539, startPoint y: 274, endPoint x: 597, endPoint y: 273, distance: 57.9
click at [597, 273] on textarea at bounding box center [547, 295] width 695 height 142
paste textarea "privatization of public sector"
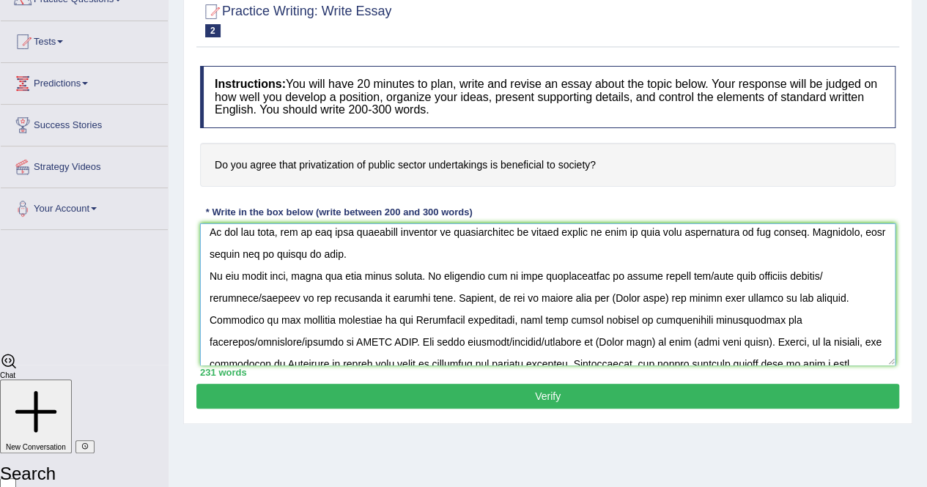
click at [689, 279] on textarea at bounding box center [547, 295] width 695 height 142
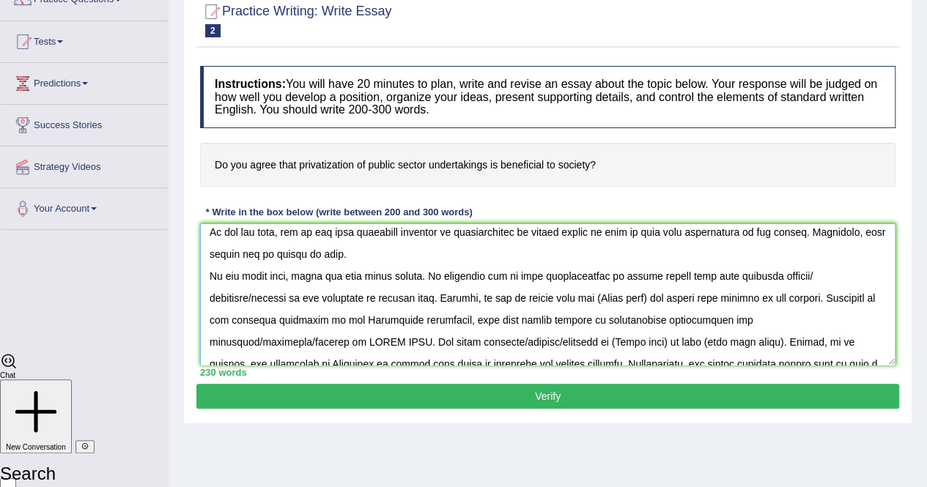
click at [287, 299] on textarea at bounding box center [547, 295] width 695 height 142
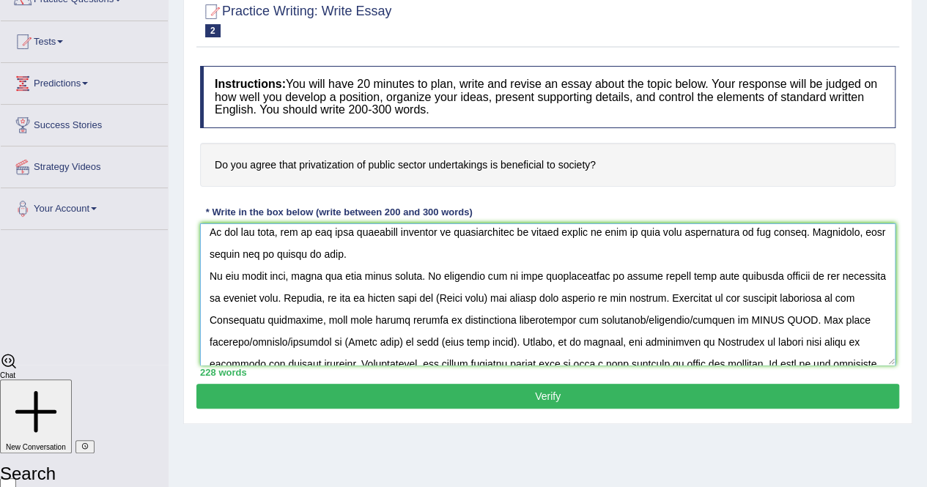
drag, startPoint x: 542, startPoint y: 297, endPoint x: 483, endPoint y: 295, distance: 58.7
click at [483, 295] on textarea at bounding box center [547, 295] width 695 height 142
paste textarea "privatization of public sector"
drag, startPoint x: 749, startPoint y: 320, endPoint x: 827, endPoint y: 323, distance: 77.7
click at [827, 323] on textarea at bounding box center [547, 295] width 695 height 142
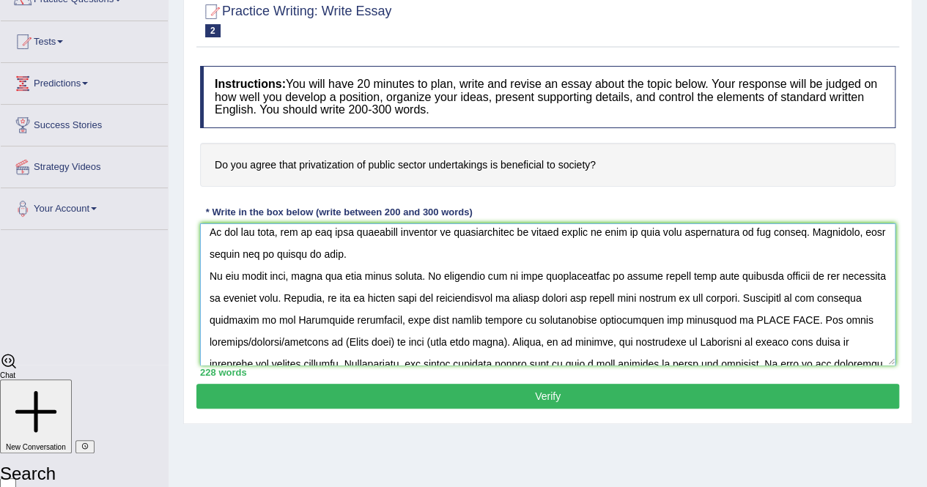
drag, startPoint x: 764, startPoint y: 314, endPoint x: 824, endPoint y: 323, distance: 60.7
click at [824, 323] on textarea at bounding box center [547, 295] width 695 height 142
paste textarea "privatization of public sector"
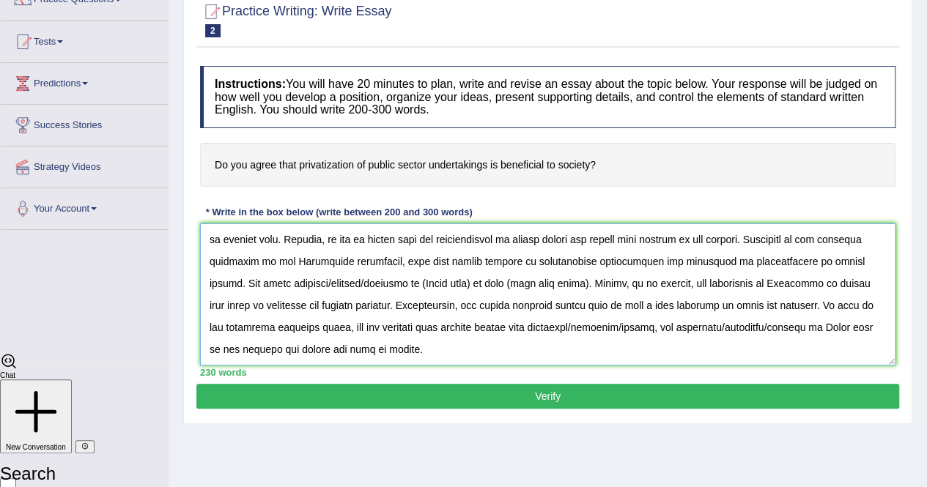
drag, startPoint x: 330, startPoint y: 281, endPoint x: 412, endPoint y: 284, distance: 82.1
click at [412, 284] on textarea at bounding box center [547, 295] width 695 height 142
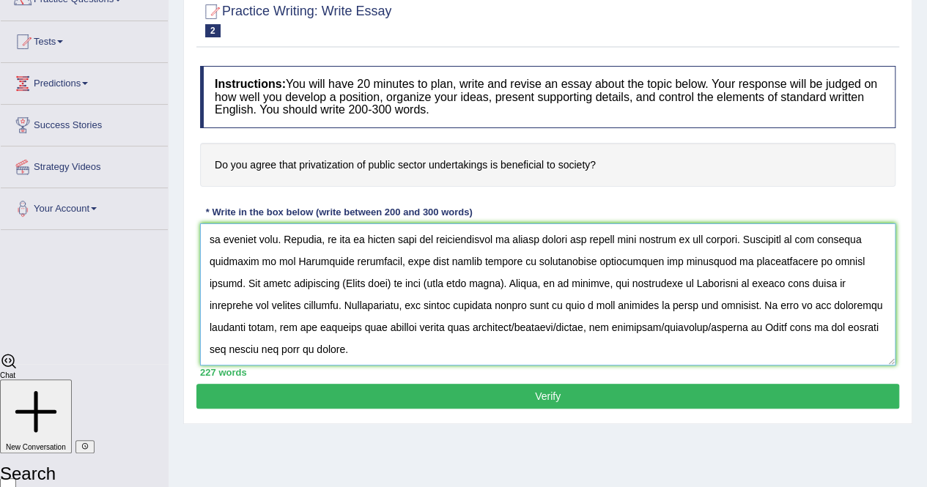
drag, startPoint x: 402, startPoint y: 282, endPoint x: 340, endPoint y: 287, distance: 61.7
click at [340, 287] on textarea at bounding box center [547, 295] width 695 height 142
paste textarea "privatization of public sector"
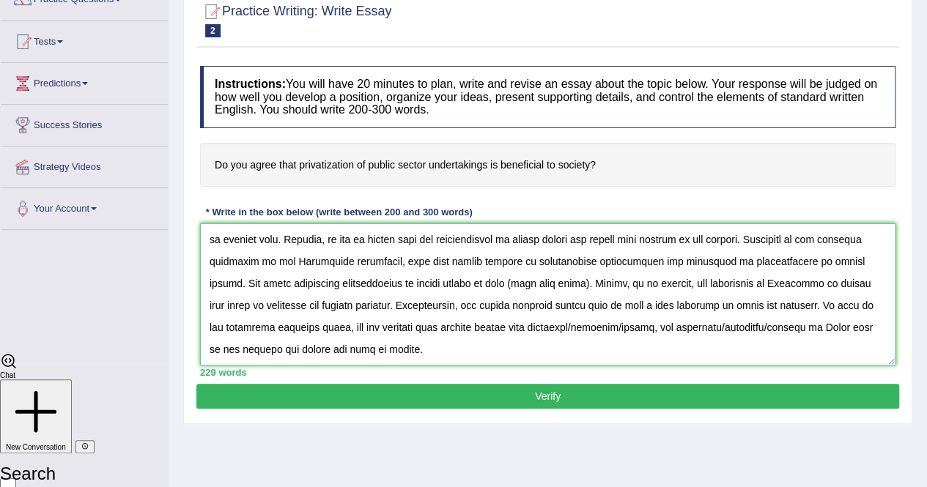
click at [500, 284] on textarea at bounding box center [547, 295] width 695 height 142
click at [331, 288] on textarea at bounding box center [547, 295] width 695 height 142
click at [501, 289] on textarea at bounding box center [547, 295] width 695 height 142
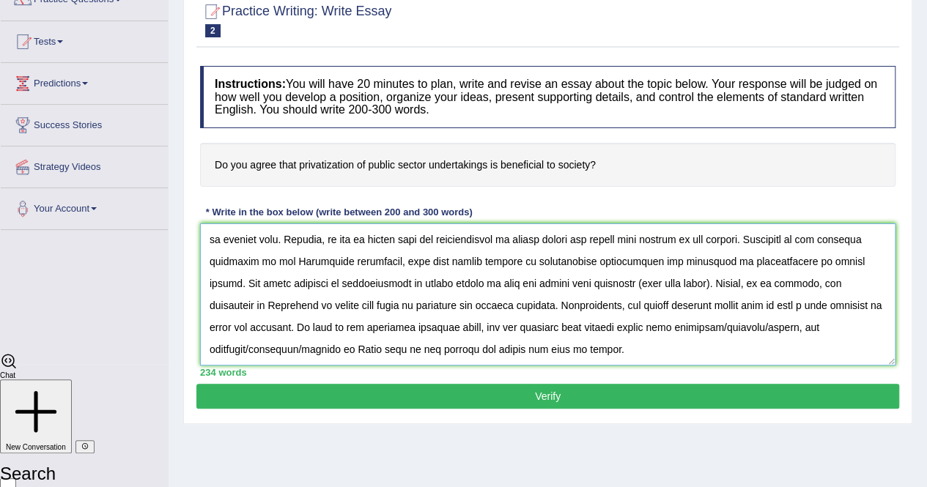
click at [550, 288] on textarea at bounding box center [547, 295] width 695 height 142
click at [620, 285] on textarea at bounding box center [547, 295] width 695 height 142
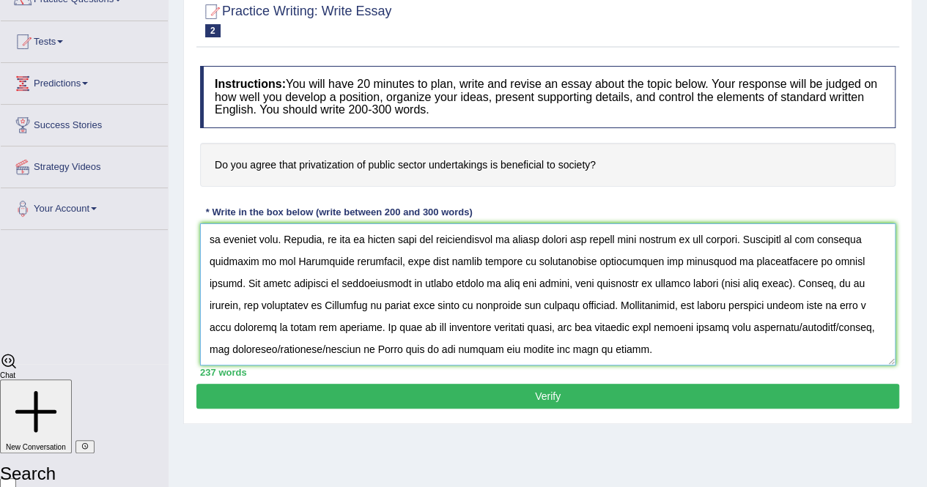
click at [775, 286] on textarea at bounding box center [547, 295] width 695 height 142
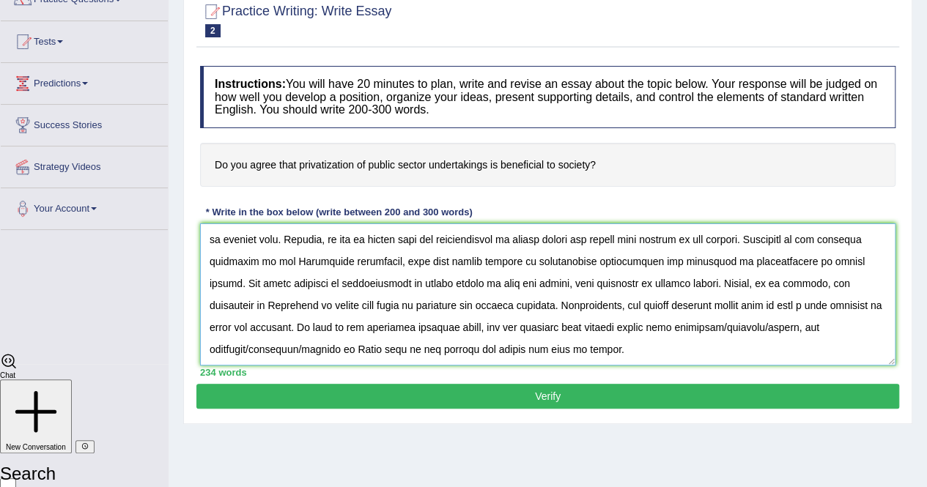
click at [704, 282] on textarea at bounding box center [547, 295] width 695 height 142
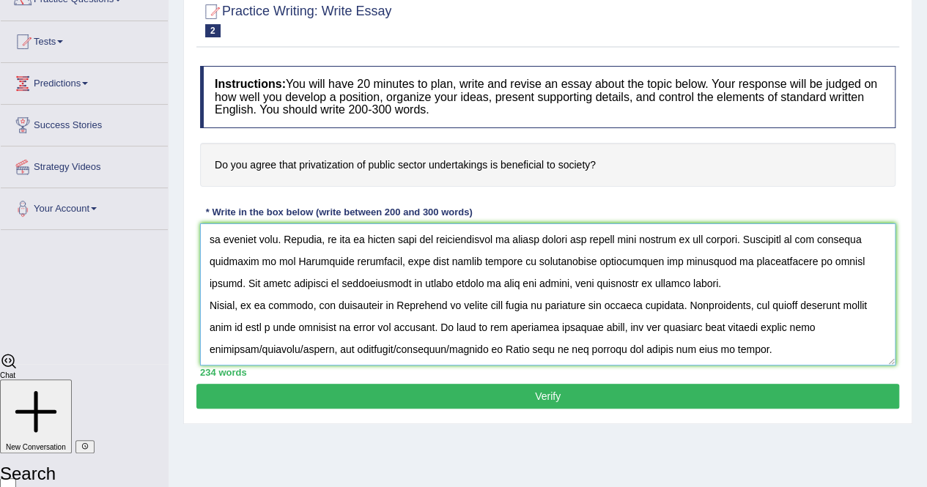
click at [451, 327] on textarea at bounding box center [547, 295] width 695 height 142
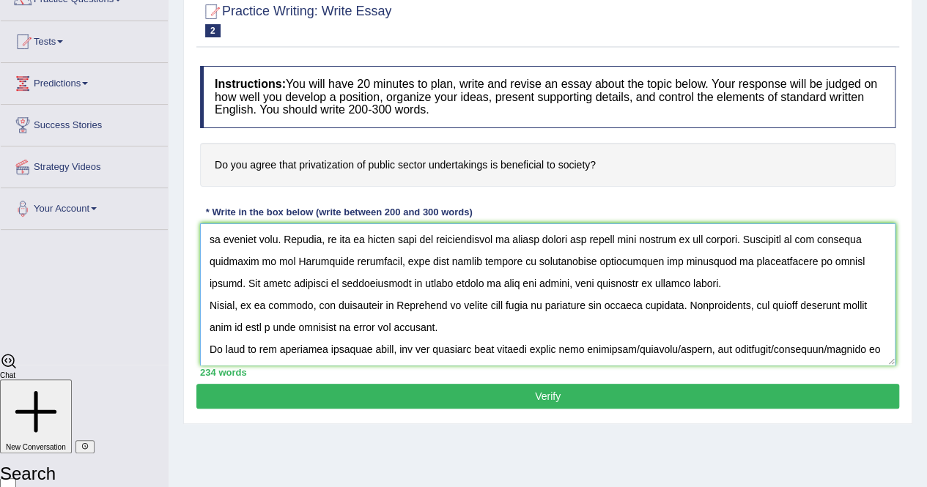
scroll to position [154, 0]
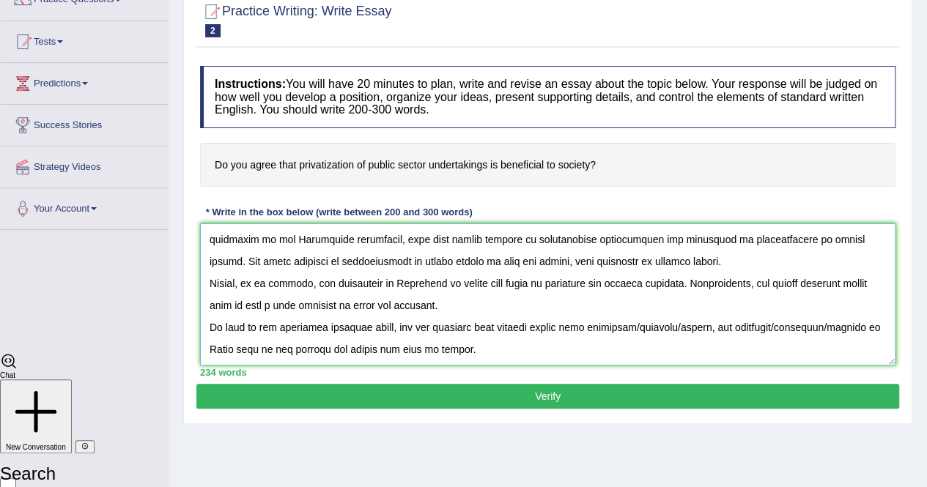
drag, startPoint x: 768, startPoint y: 243, endPoint x: 859, endPoint y: 240, distance: 90.9
click at [859, 240] on textarea at bounding box center [547, 295] width 695 height 142
drag, startPoint x: 638, startPoint y: 329, endPoint x: 657, endPoint y: 330, distance: 19.1
click at [657, 330] on textarea at bounding box center [547, 295] width 695 height 142
drag, startPoint x: 635, startPoint y: 326, endPoint x: 715, endPoint y: 326, distance: 80.6
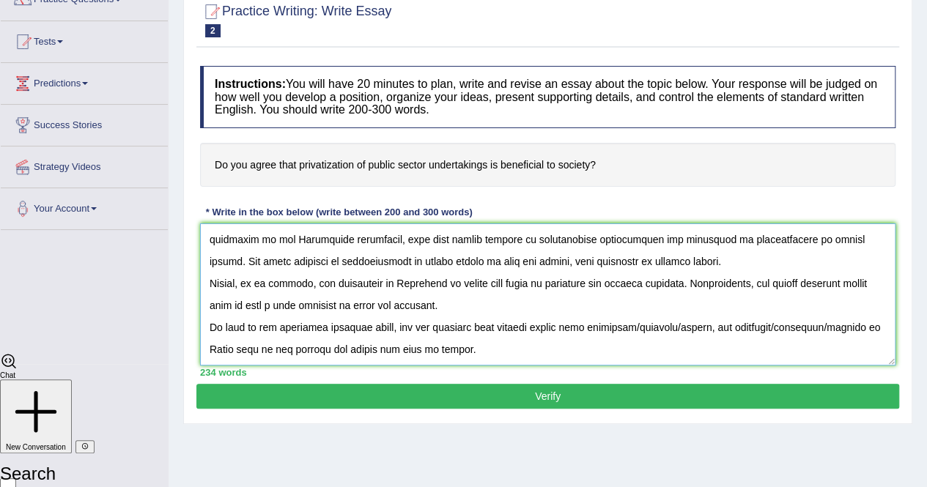
click at [715, 326] on textarea at bounding box center [547, 295] width 695 height 142
drag, startPoint x: 711, startPoint y: 331, endPoint x: 726, endPoint y: 328, distance: 14.9
click at [726, 328] on textarea at bounding box center [547, 295] width 695 height 142
drag, startPoint x: 706, startPoint y: 324, endPoint x: 783, endPoint y: 325, distance: 77.0
click at [783, 325] on textarea at bounding box center [547, 295] width 695 height 142
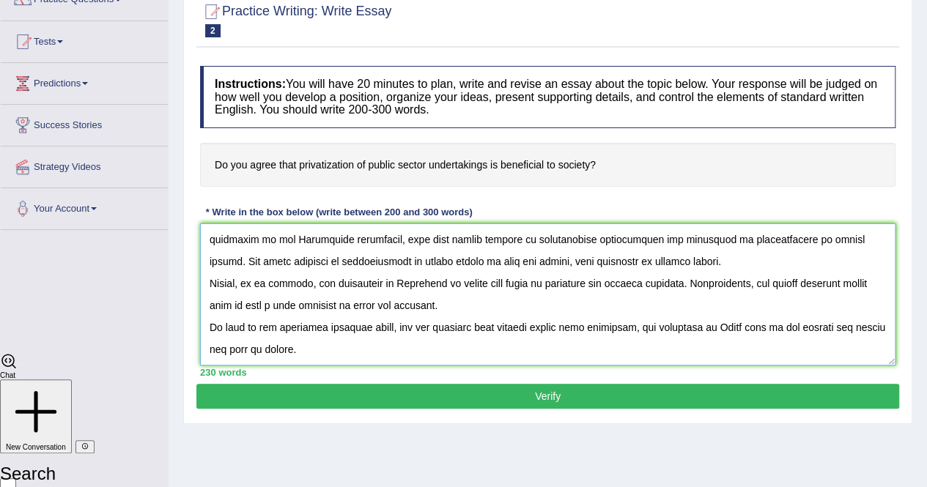
drag, startPoint x: 726, startPoint y: 328, endPoint x: 758, endPoint y: 328, distance: 32.2
click at [758, 328] on textarea at bounding box center [547, 295] width 695 height 142
drag, startPoint x: 723, startPoint y: 322, endPoint x: 773, endPoint y: 329, distance: 50.3
click at [773, 329] on textarea at bounding box center [547, 295] width 695 height 142
paste textarea "rivatization of public sector"
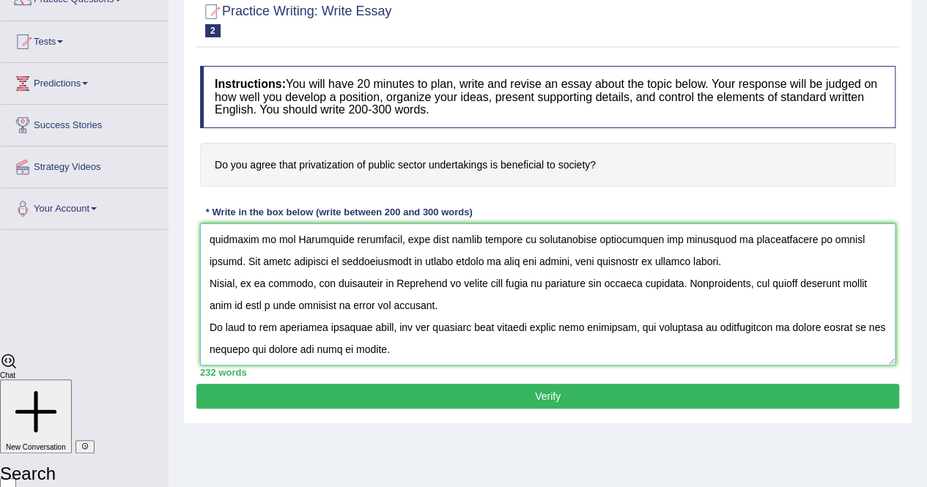
type textarea "One of the most important trends of today's world is the increase in the privat…"
click at [468, 388] on button "Verify" at bounding box center [547, 396] width 703 height 25
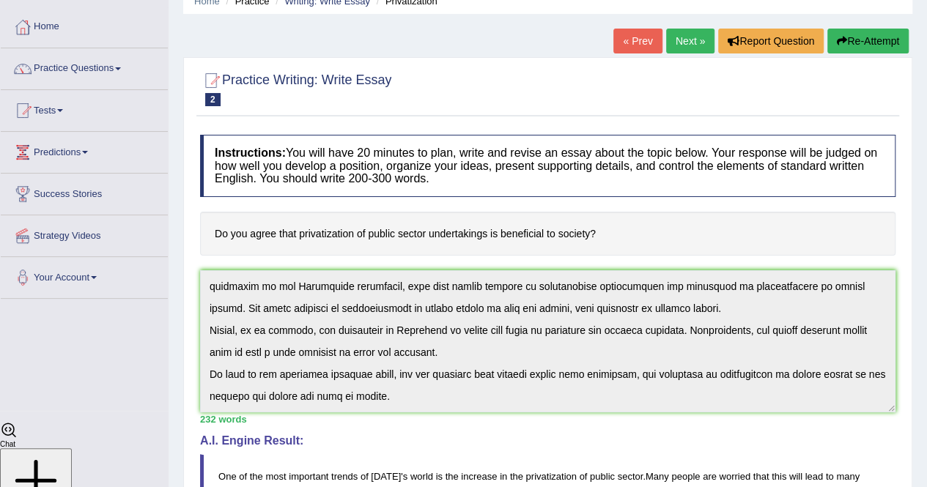
scroll to position [0, 0]
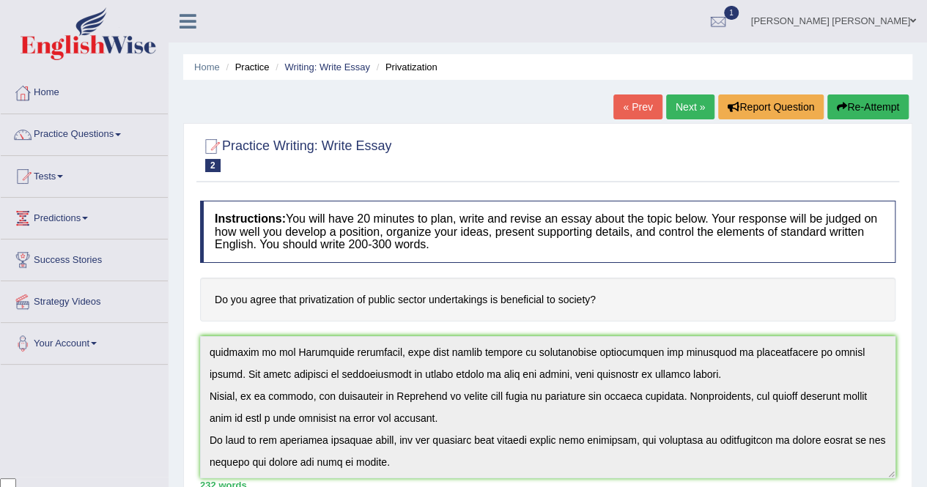
click at [673, 108] on link "Next »" at bounding box center [690, 107] width 48 height 25
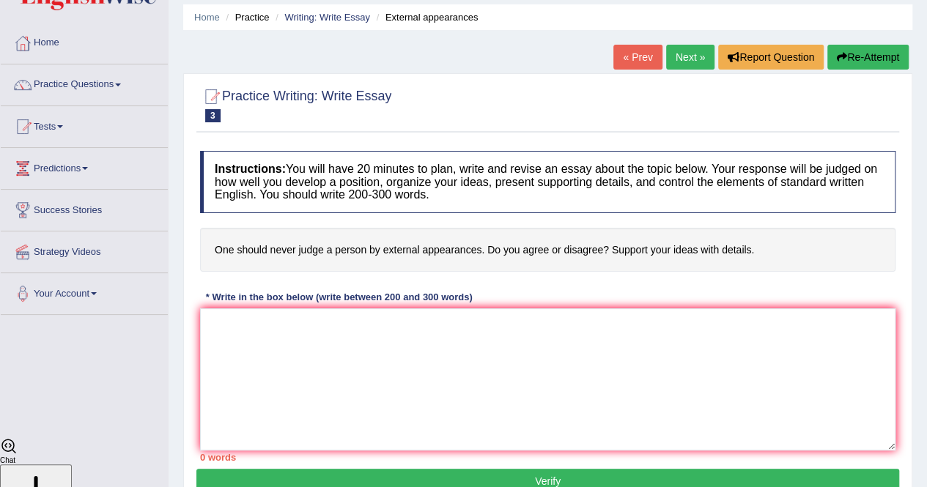
scroll to position [73, 0]
